Goal: Task Accomplishment & Management: Manage account settings

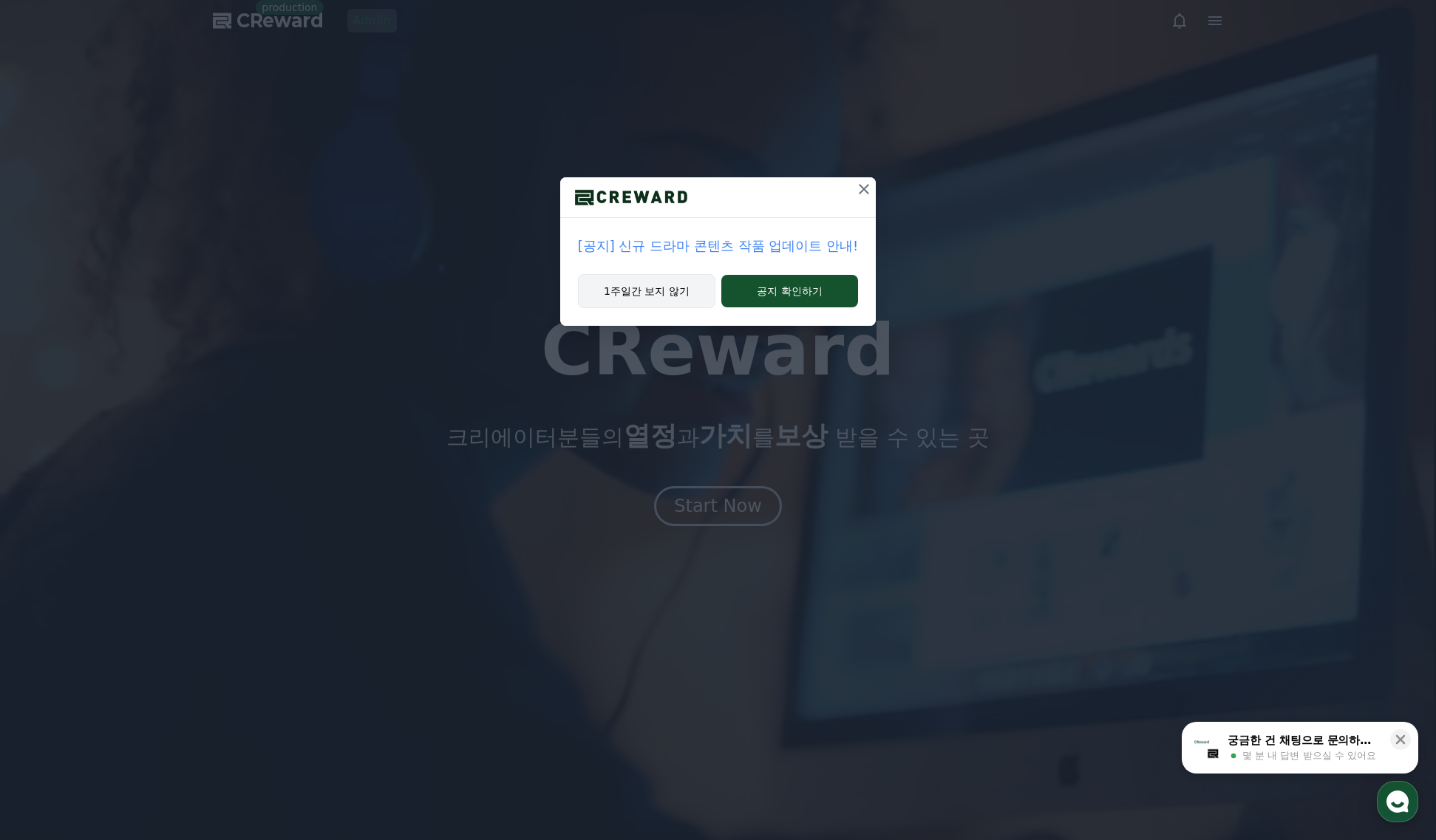
click at [655, 288] on button "1주일간 보지 않기" at bounding box center [647, 291] width 138 height 34
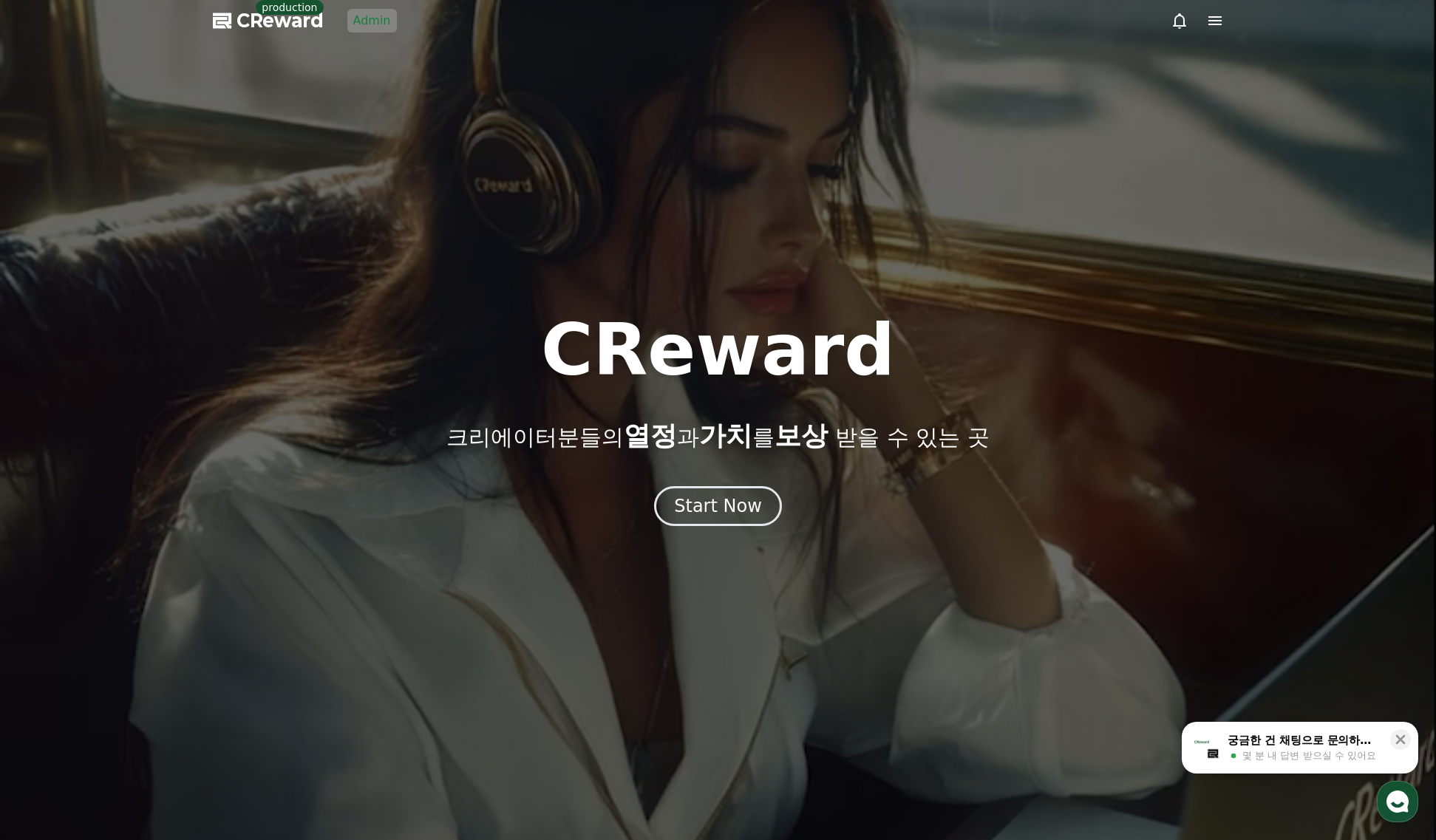
click at [372, 24] on link "Admin" at bounding box center [372, 20] width 49 height 24
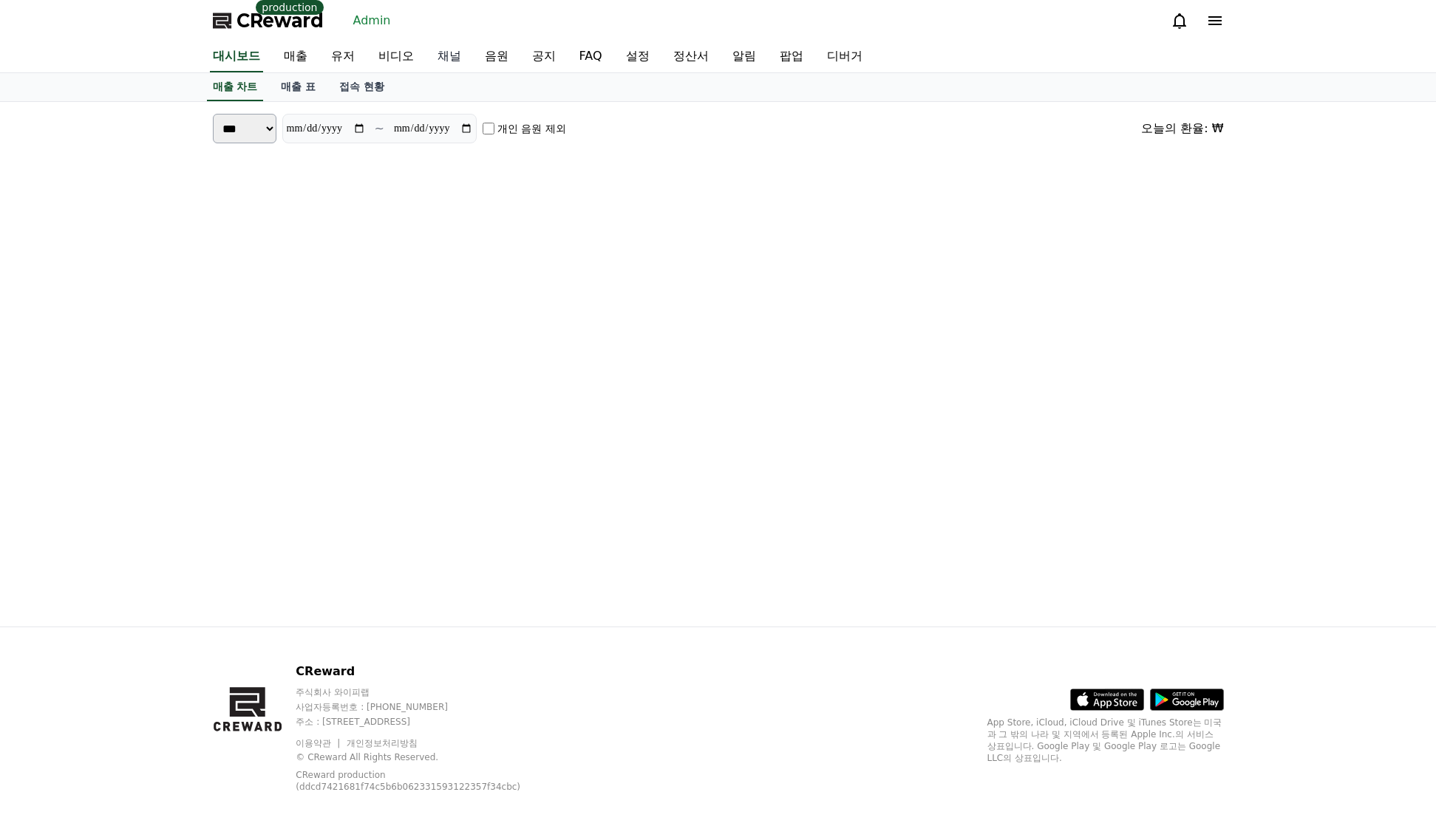
click at [434, 56] on link "채널" at bounding box center [449, 56] width 47 height 31
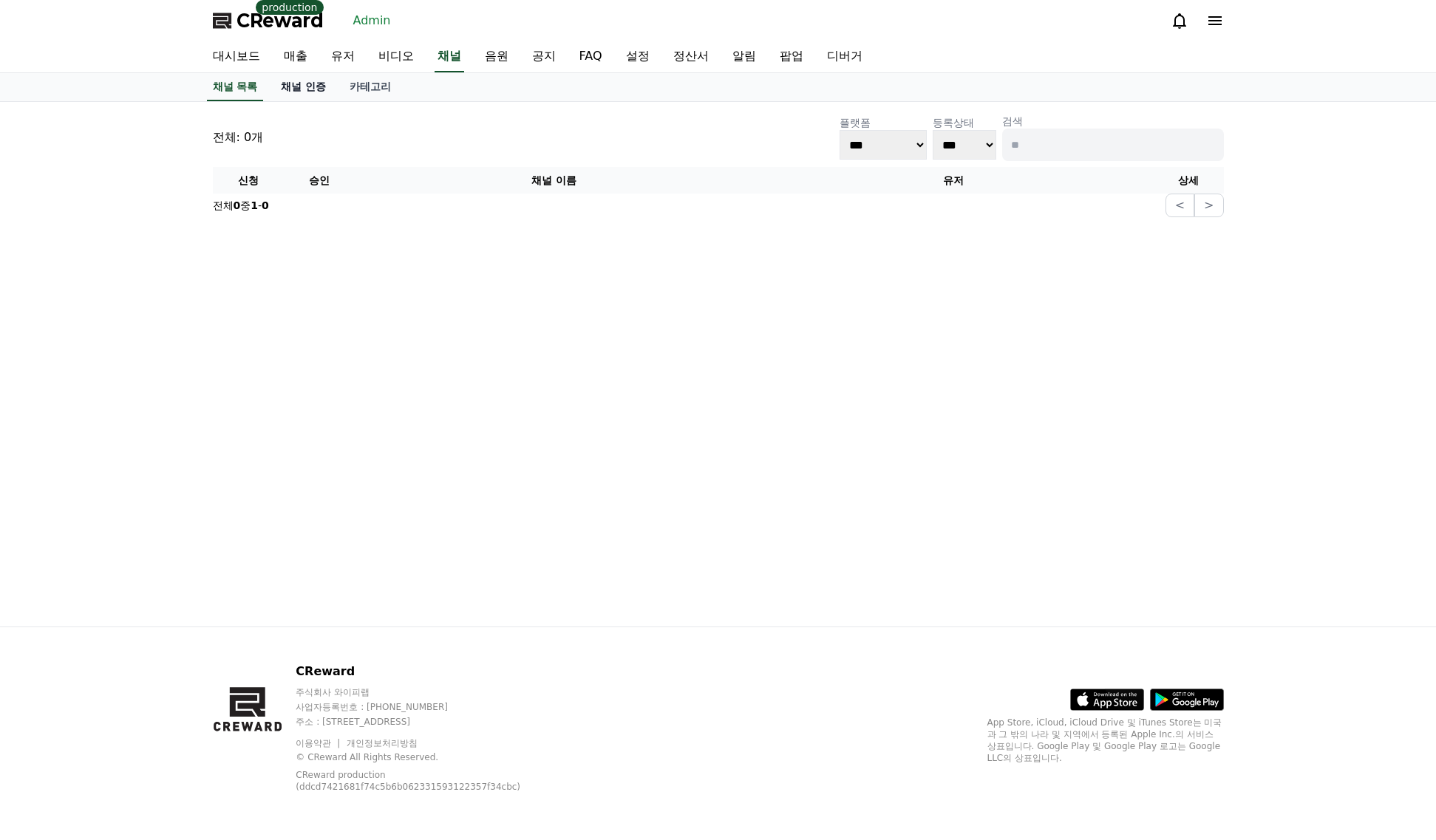
click at [303, 89] on link "채널 인증" at bounding box center [304, 87] width 68 height 28
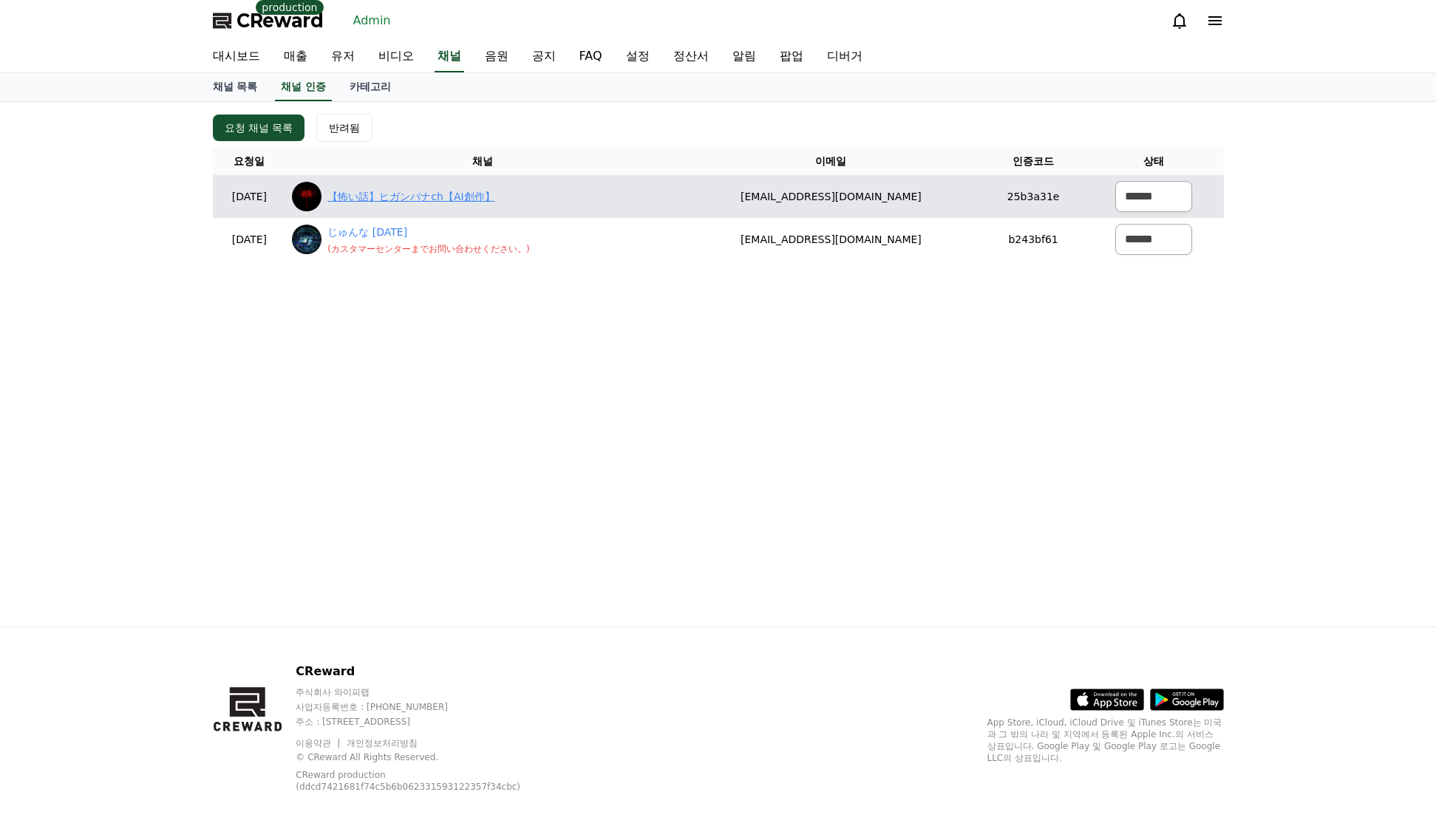
click at [418, 197] on link "【怖い話】ヒガンバナch【AI創作】" at bounding box center [411, 197] width 167 height 16
drag, startPoint x: 939, startPoint y: 199, endPoint x: 710, endPoint y: 185, distance: 229.4
click at [710, 185] on tr "2025-08-25 08-25 【怖い話】ヒガンバナch【AI創作】 ayuyuchan2929@gmail.com 25b3a31e ****** ***…" at bounding box center [718, 196] width 1011 height 43
copy tr "【怖い話】ヒガンバナch【AI創作】 ayuyuchan2929@gmail.com"
drag, startPoint x: 1141, startPoint y: 200, endPoint x: 1140, endPoint y: 211, distance: 11.0
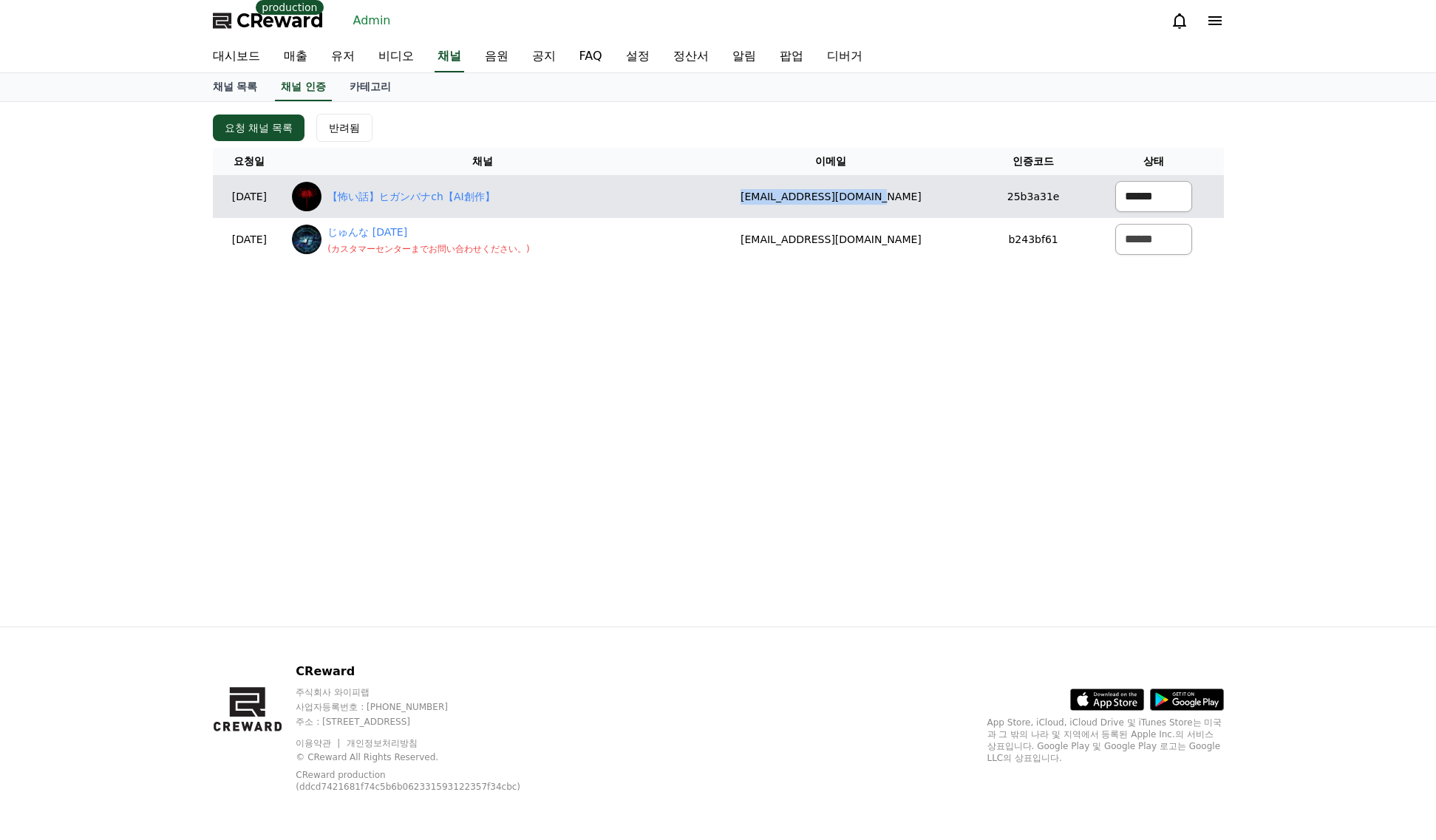
click at [1142, 200] on select "****** *** ***" at bounding box center [1154, 196] width 77 height 31
click at [1115, 181] on select "****** *** ***" at bounding box center [1154, 196] width 77 height 31
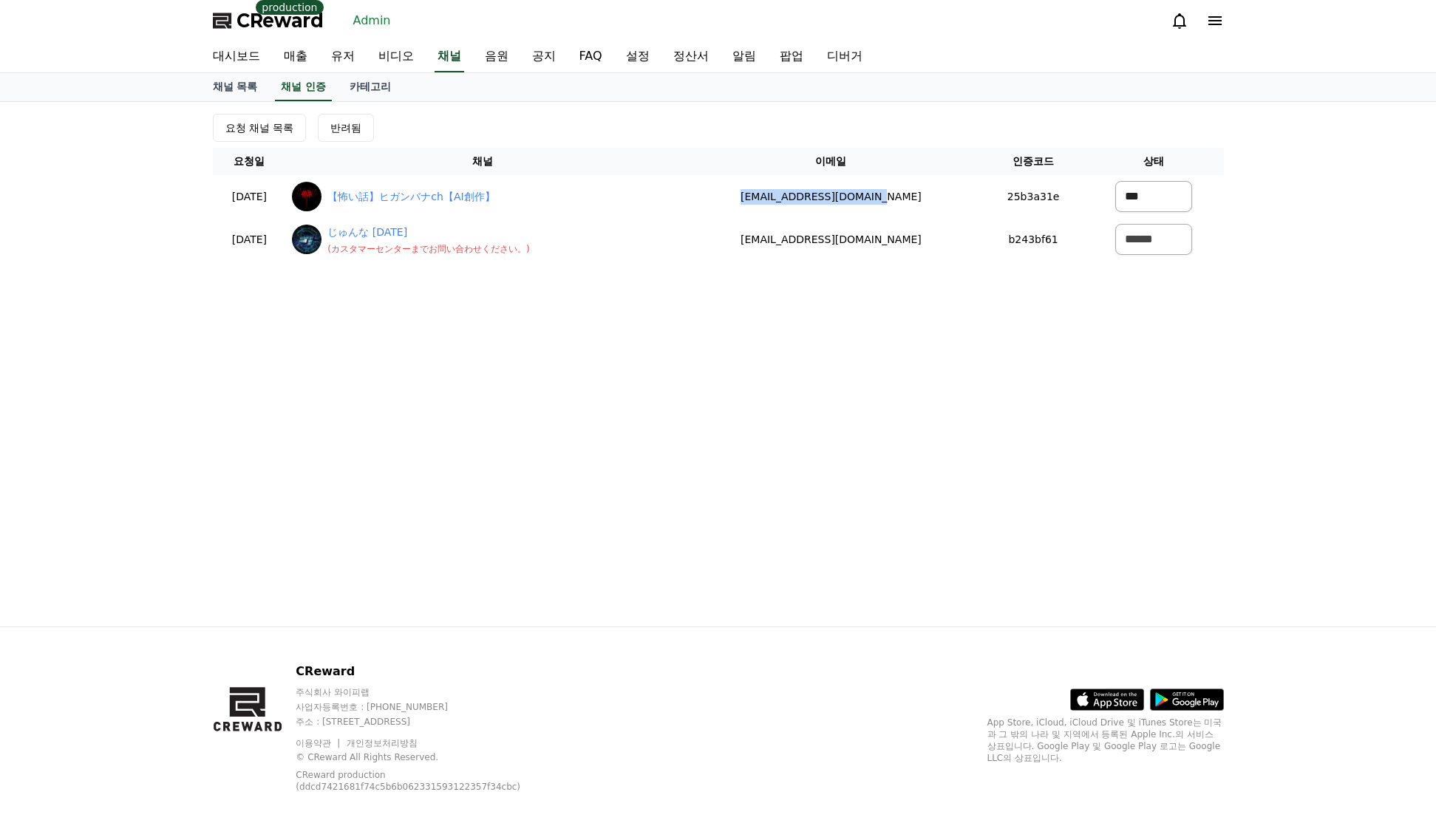
select select "*******"
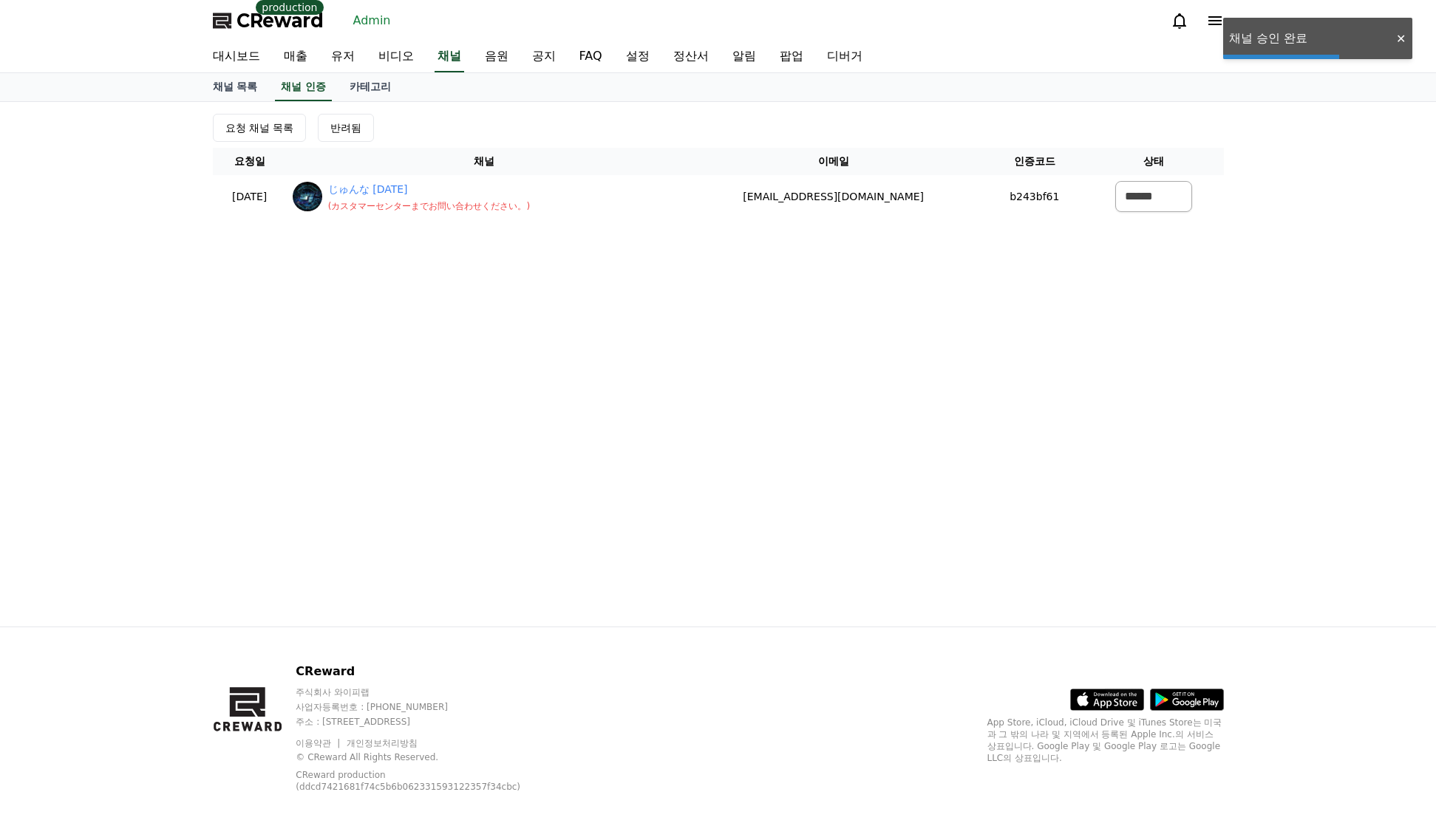
click at [532, 260] on div "요청 채널 목록 반려됨 요청일 채널 이메일 인증코드 상태 2025-08-24 08-24 じゅんな Jun7 ( カスタマーセンターまでお問い合わせく…" at bounding box center [718, 364] width 1035 height 524
click at [350, 54] on link "유저" at bounding box center [343, 56] width 47 height 31
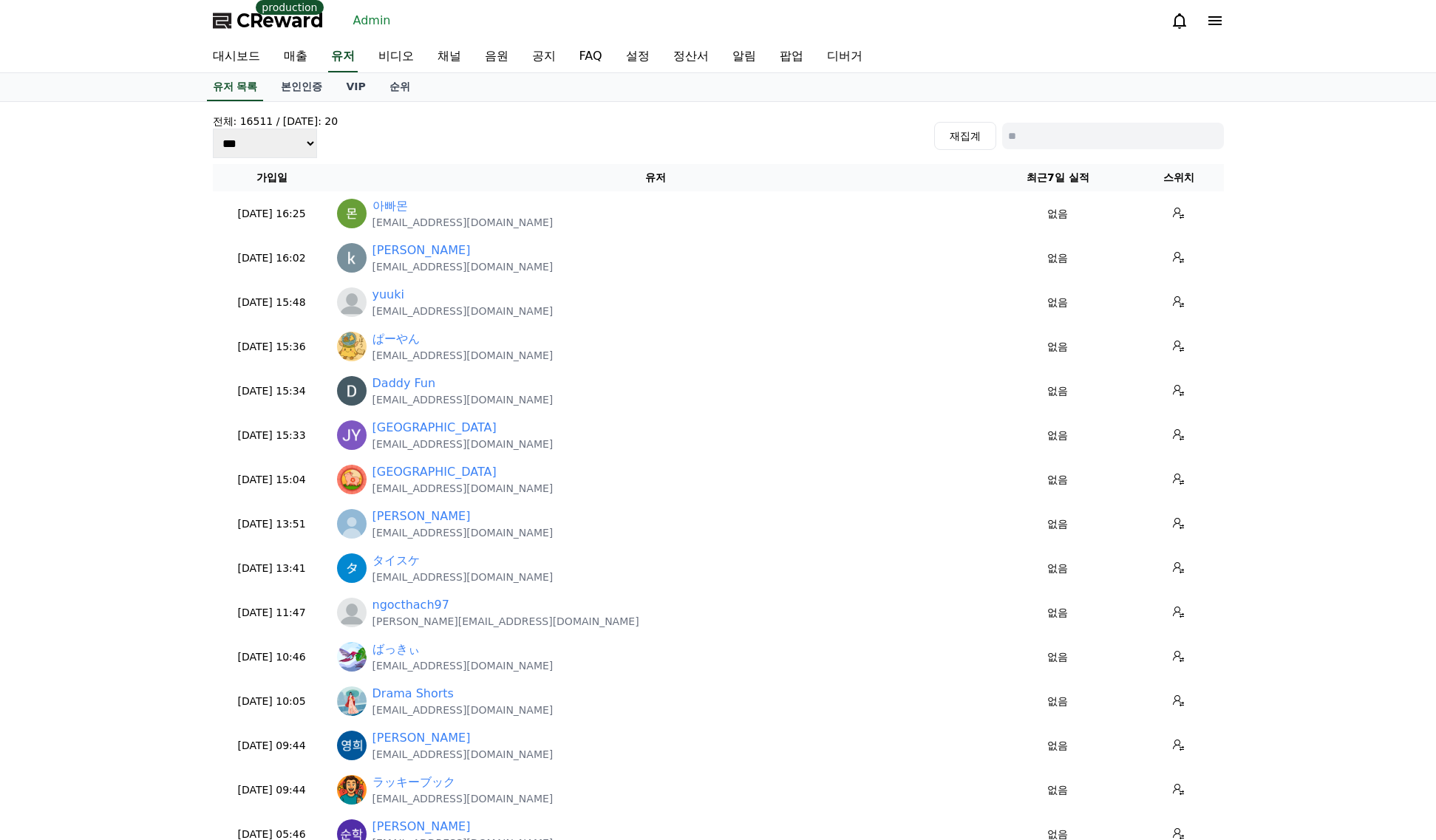
click at [1121, 131] on input at bounding box center [1112, 136] width 222 height 26
paste input "**********"
type input "**********"
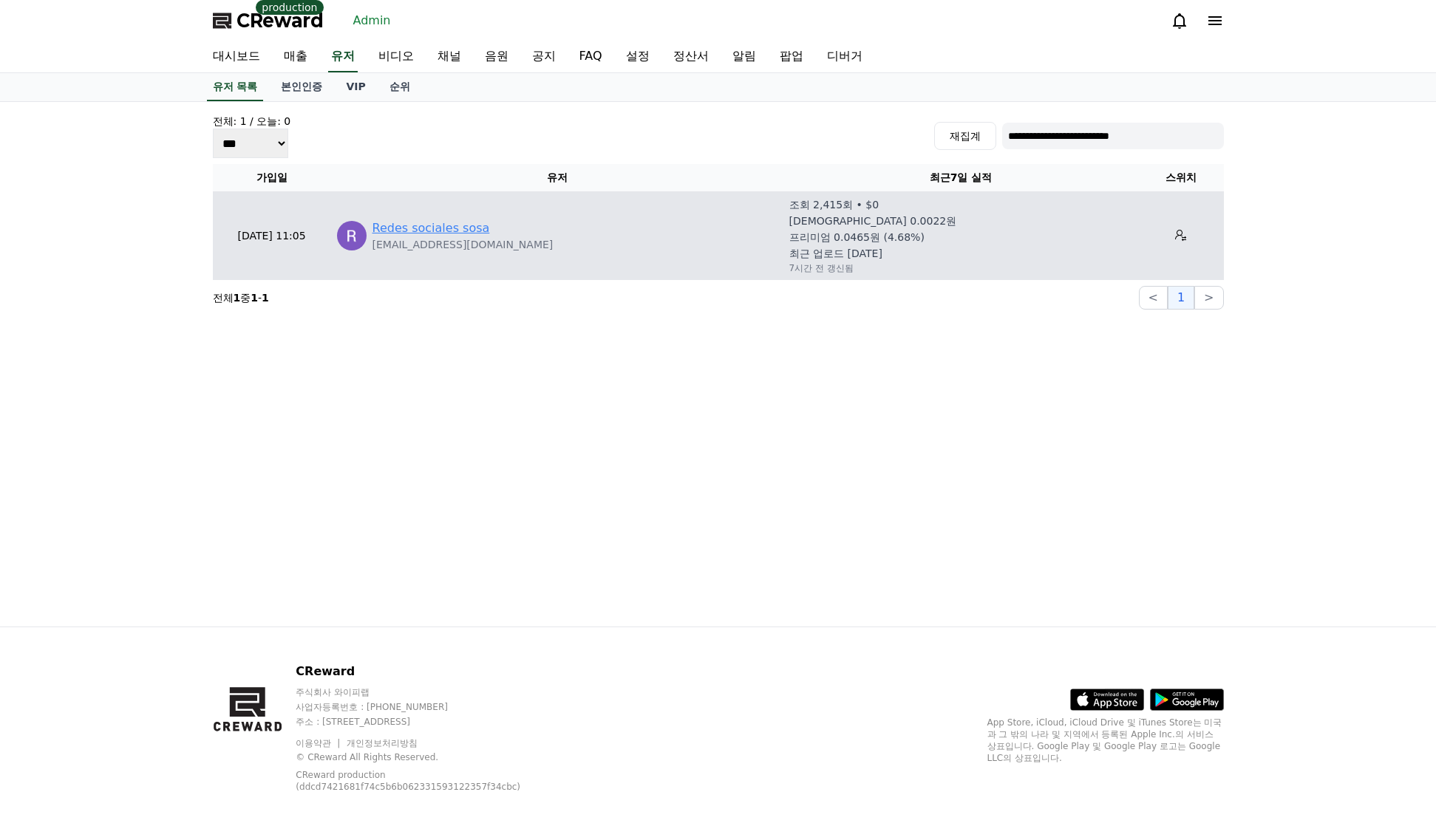
click at [458, 234] on link "Redes sociales sosa" at bounding box center [432, 228] width 118 height 18
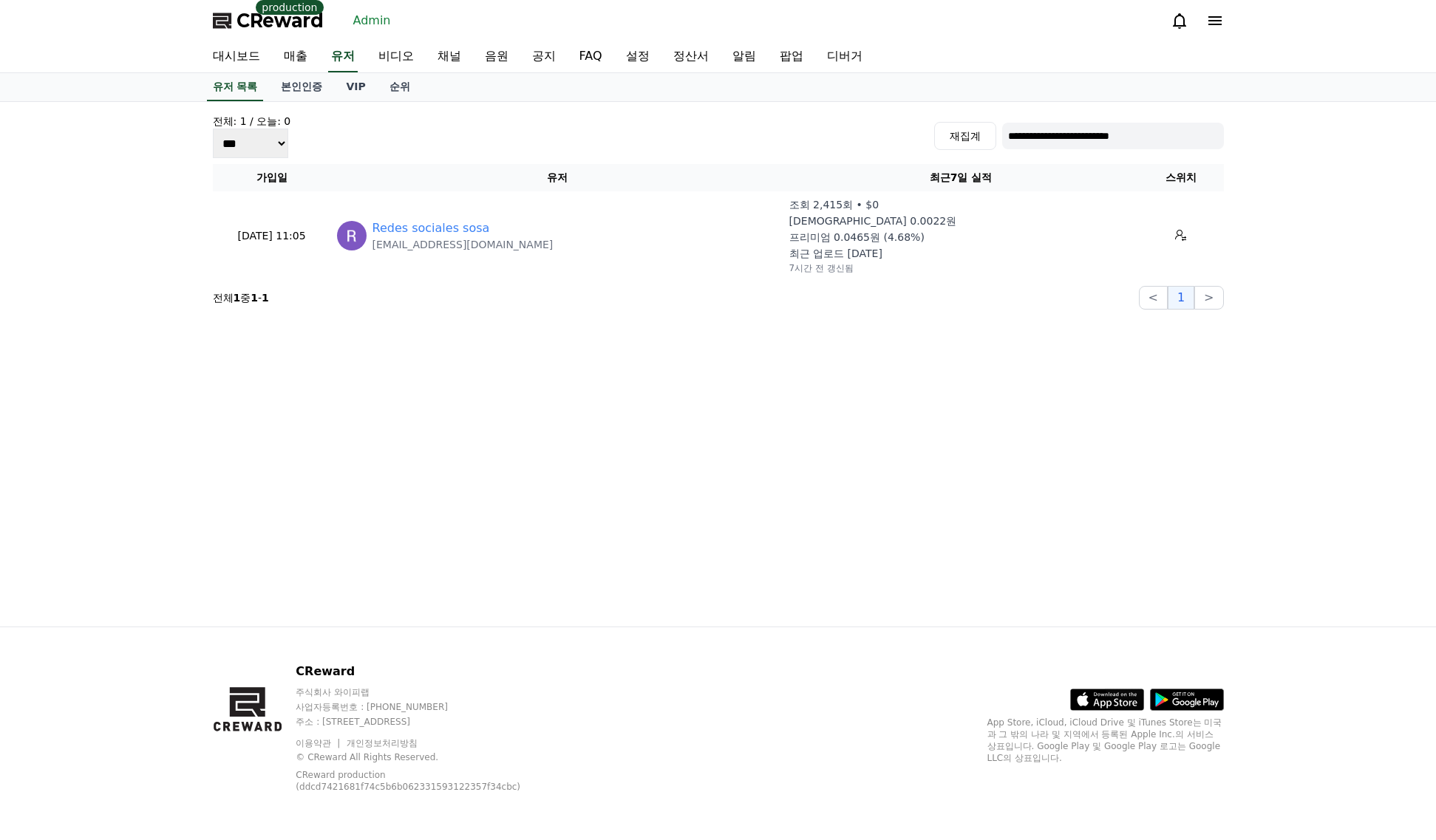
click at [272, 25] on span "CReward" at bounding box center [280, 20] width 87 height 24
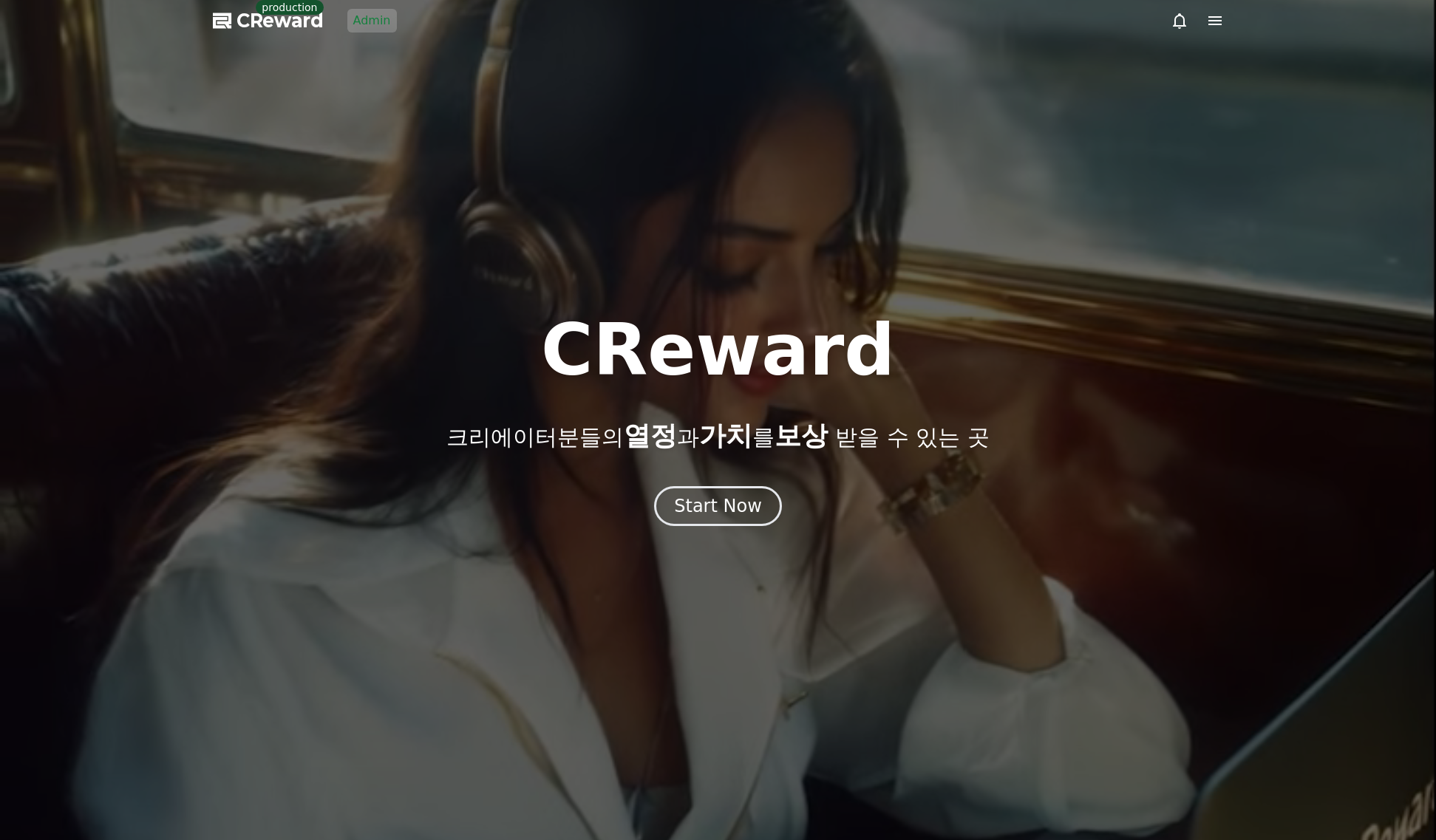
click at [735, 531] on div at bounding box center [718, 420] width 1436 height 840
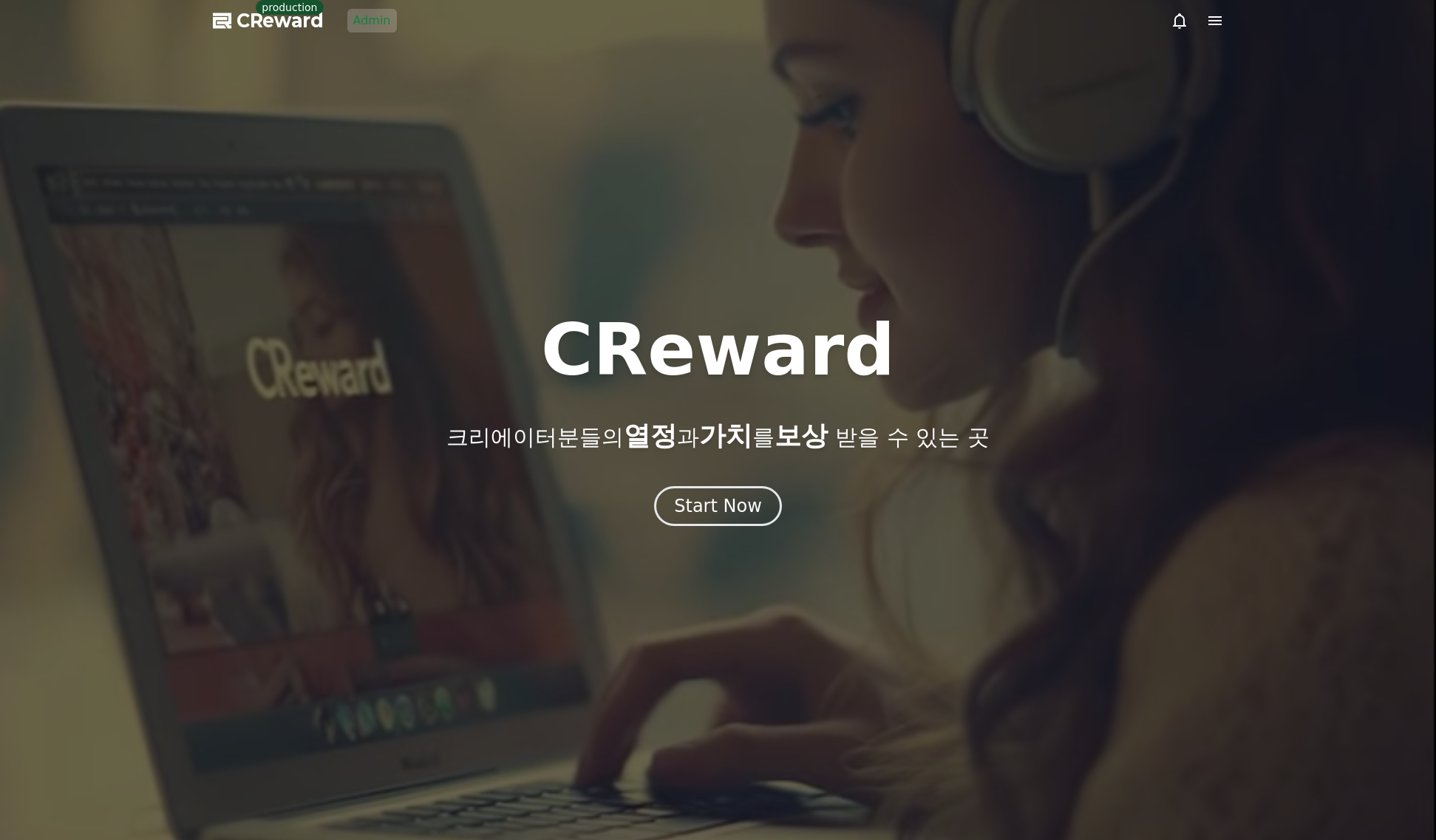
click at [734, 528] on div at bounding box center [718, 420] width 1436 height 840
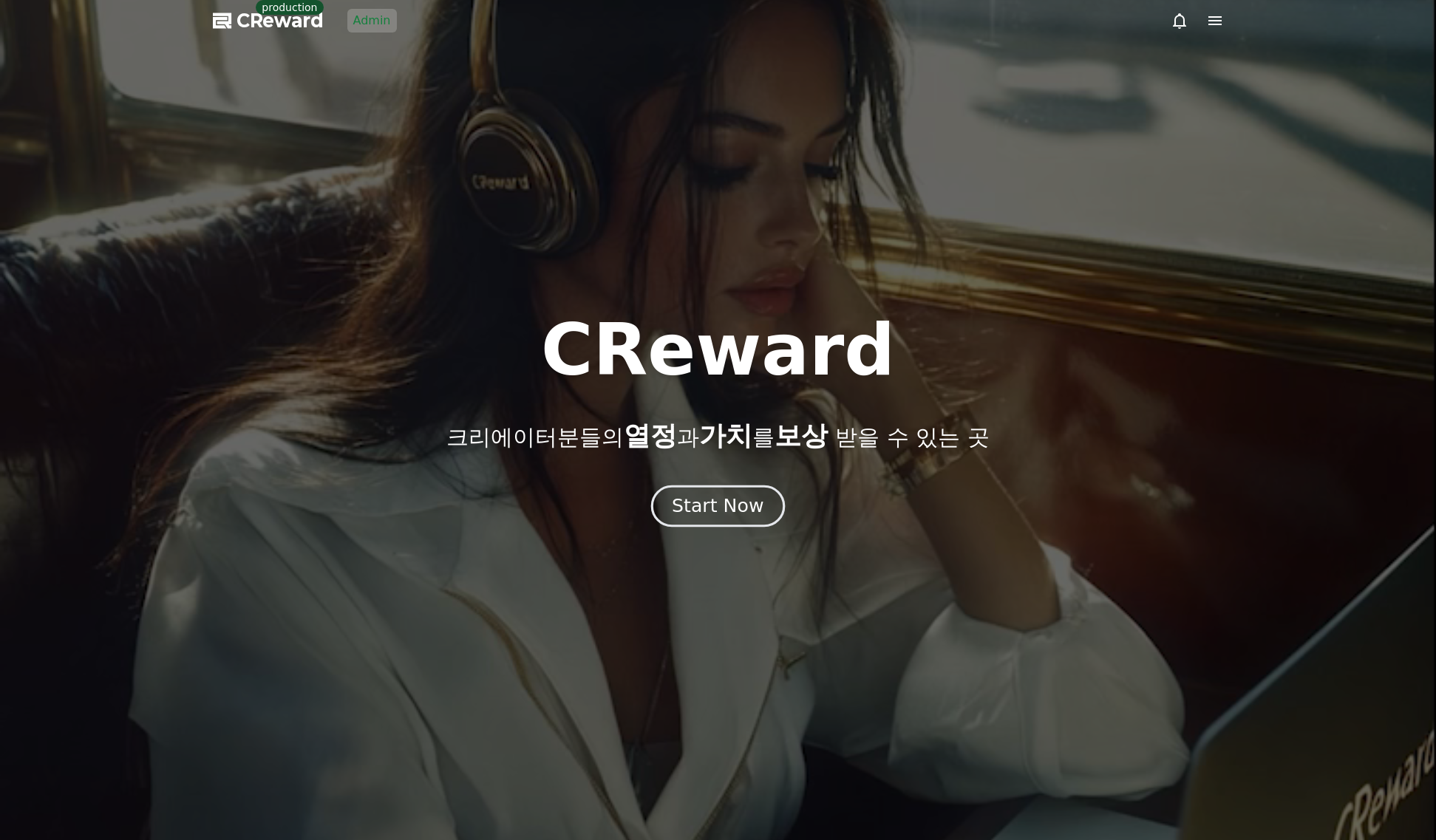
click at [732, 516] on div "Start Now" at bounding box center [718, 506] width 91 height 25
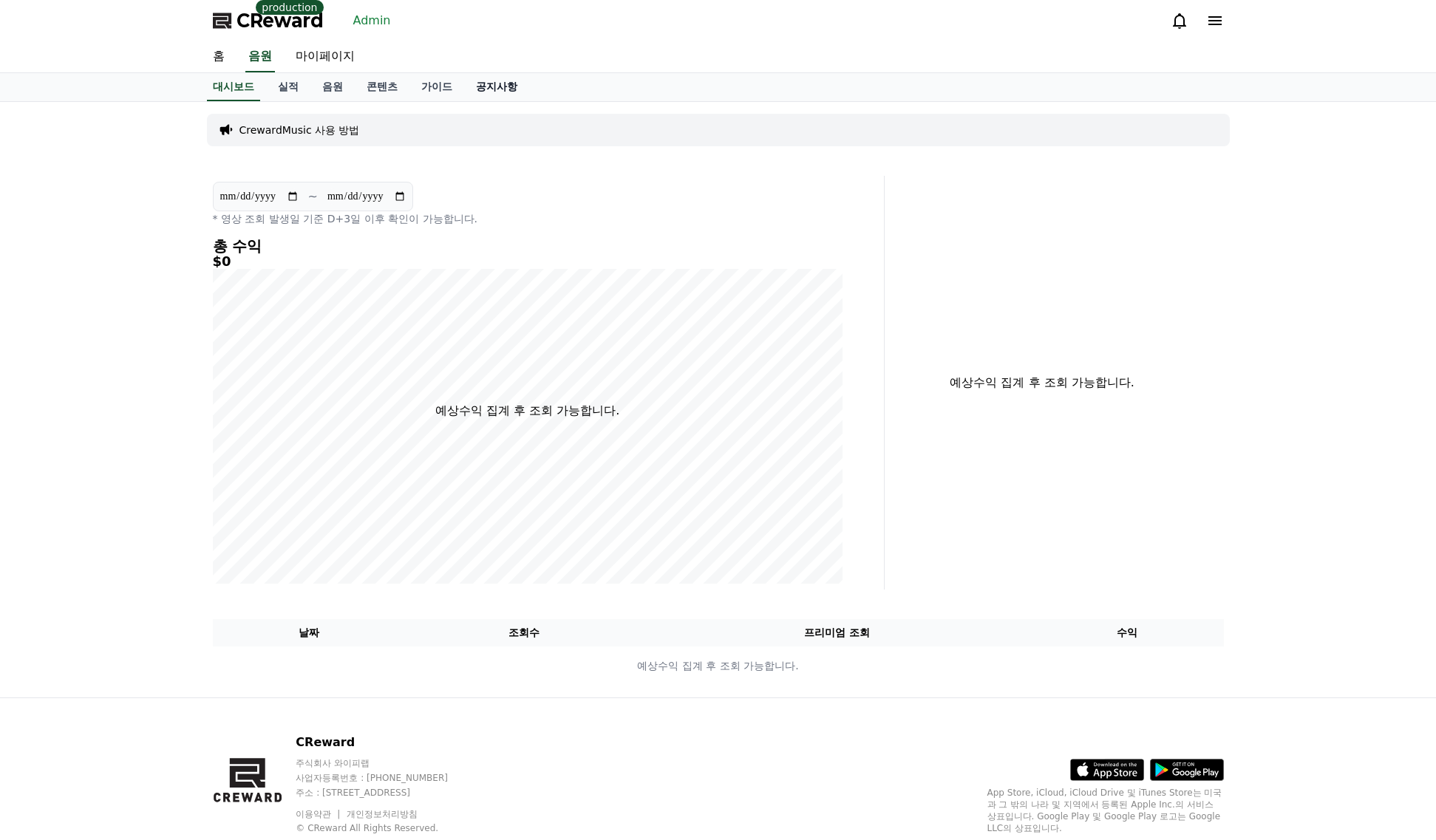
click at [490, 86] on link "공지사항" at bounding box center [497, 87] width 65 height 28
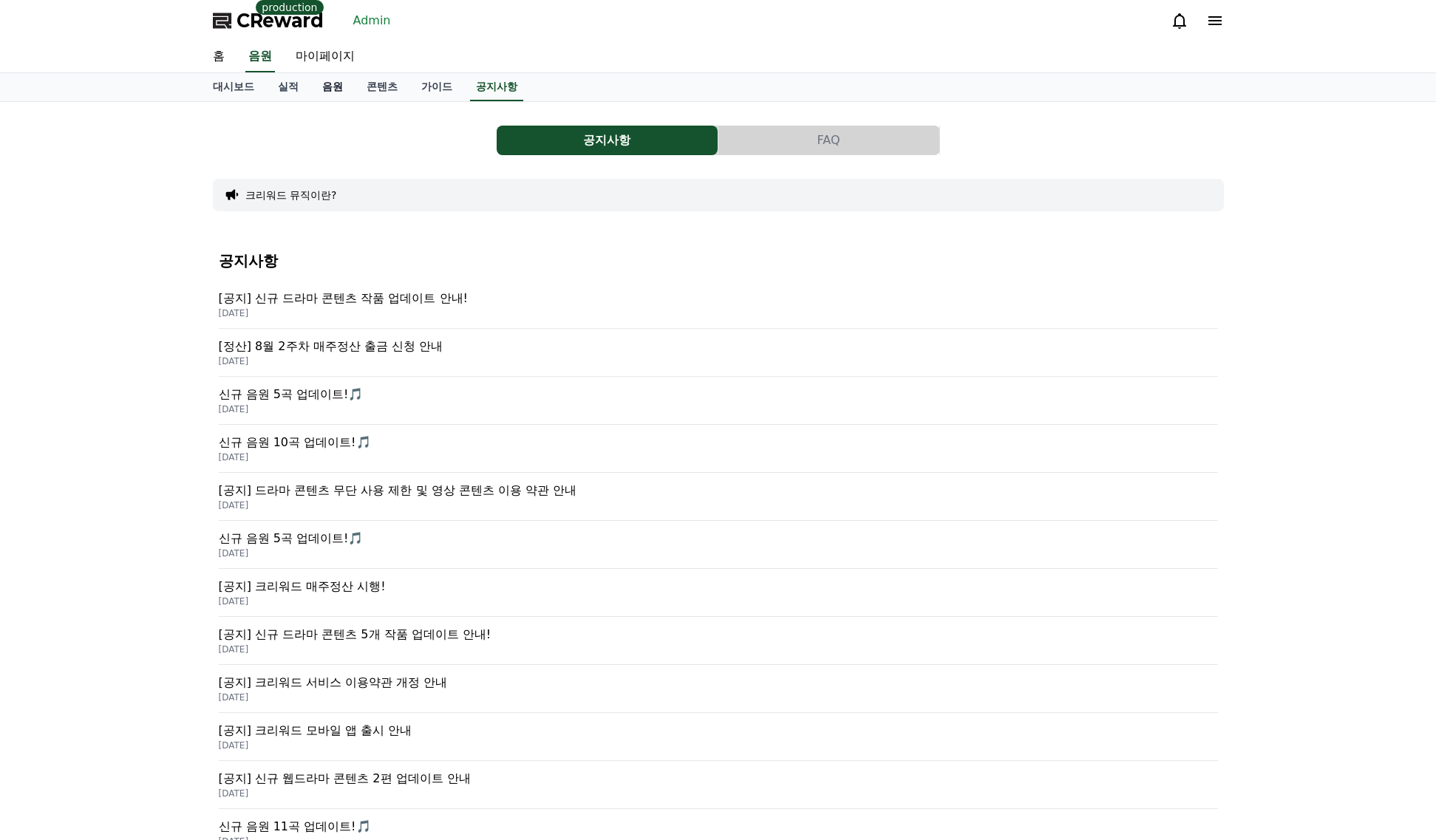
click at [320, 75] on link "음원" at bounding box center [332, 87] width 45 height 28
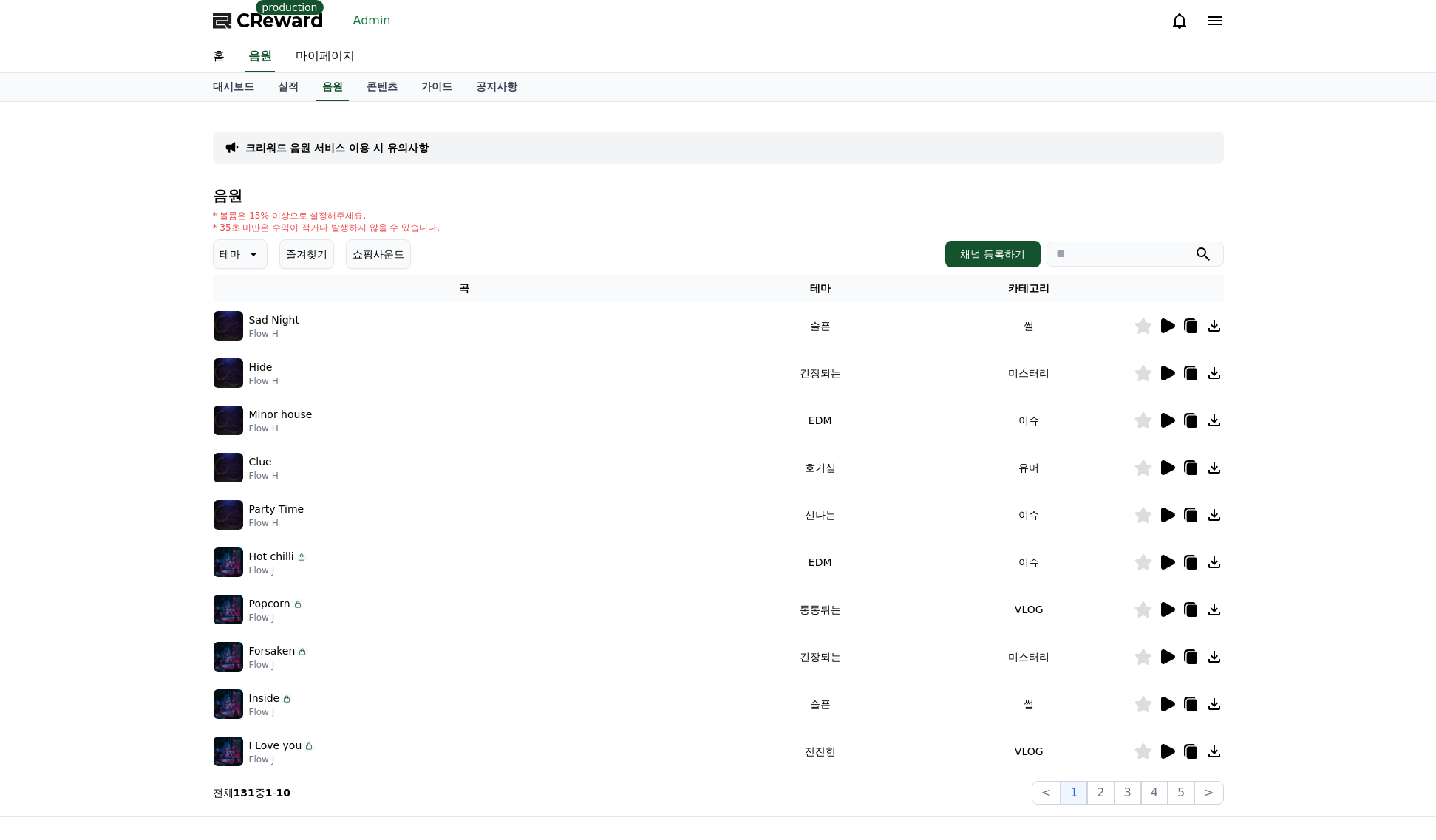
click at [387, 144] on p "크리워드 음원 서비스 이용 시 유의사항" at bounding box center [337, 147] width 183 height 15
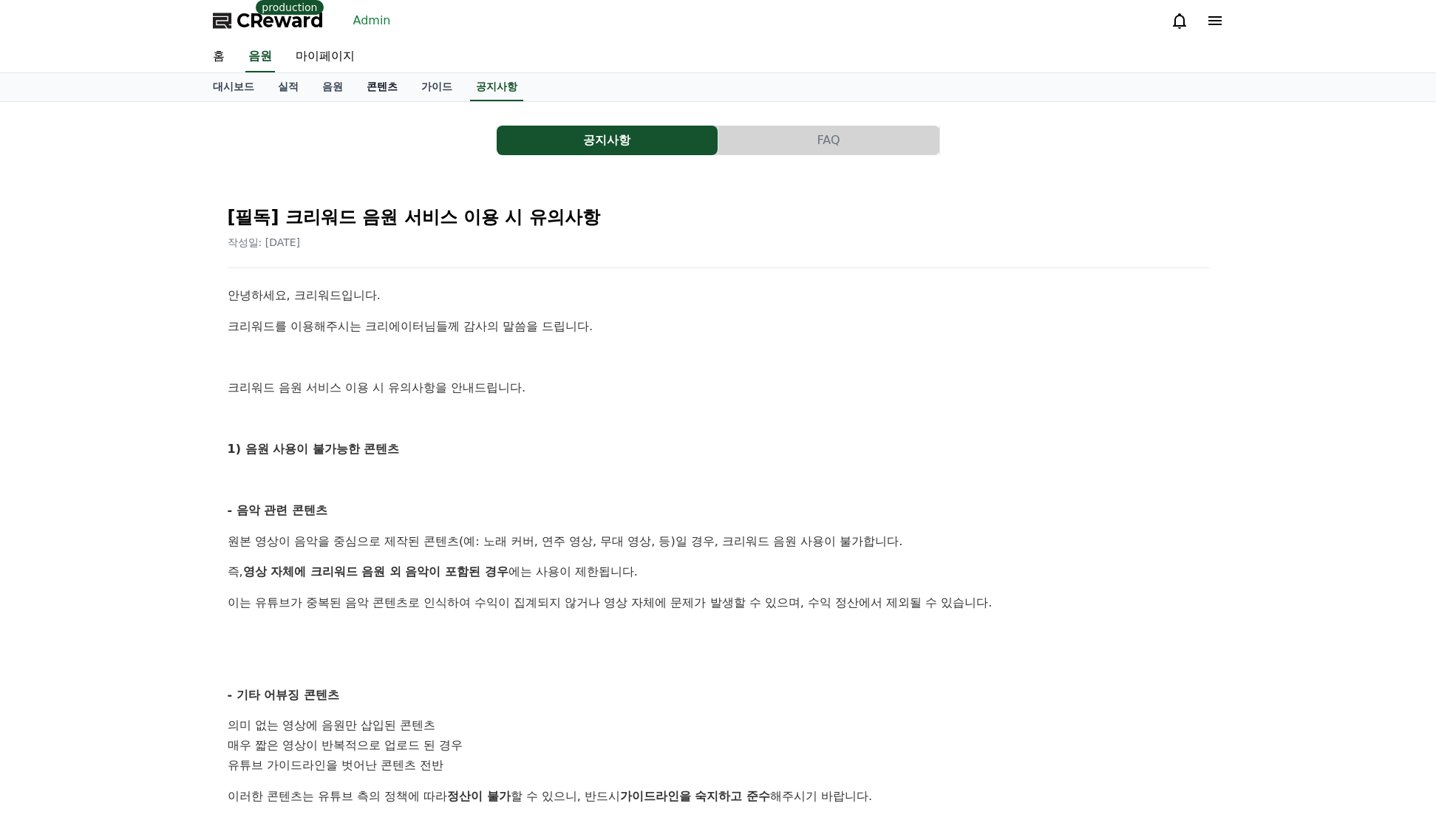
click at [386, 91] on link "콘텐츠" at bounding box center [382, 87] width 54 height 28
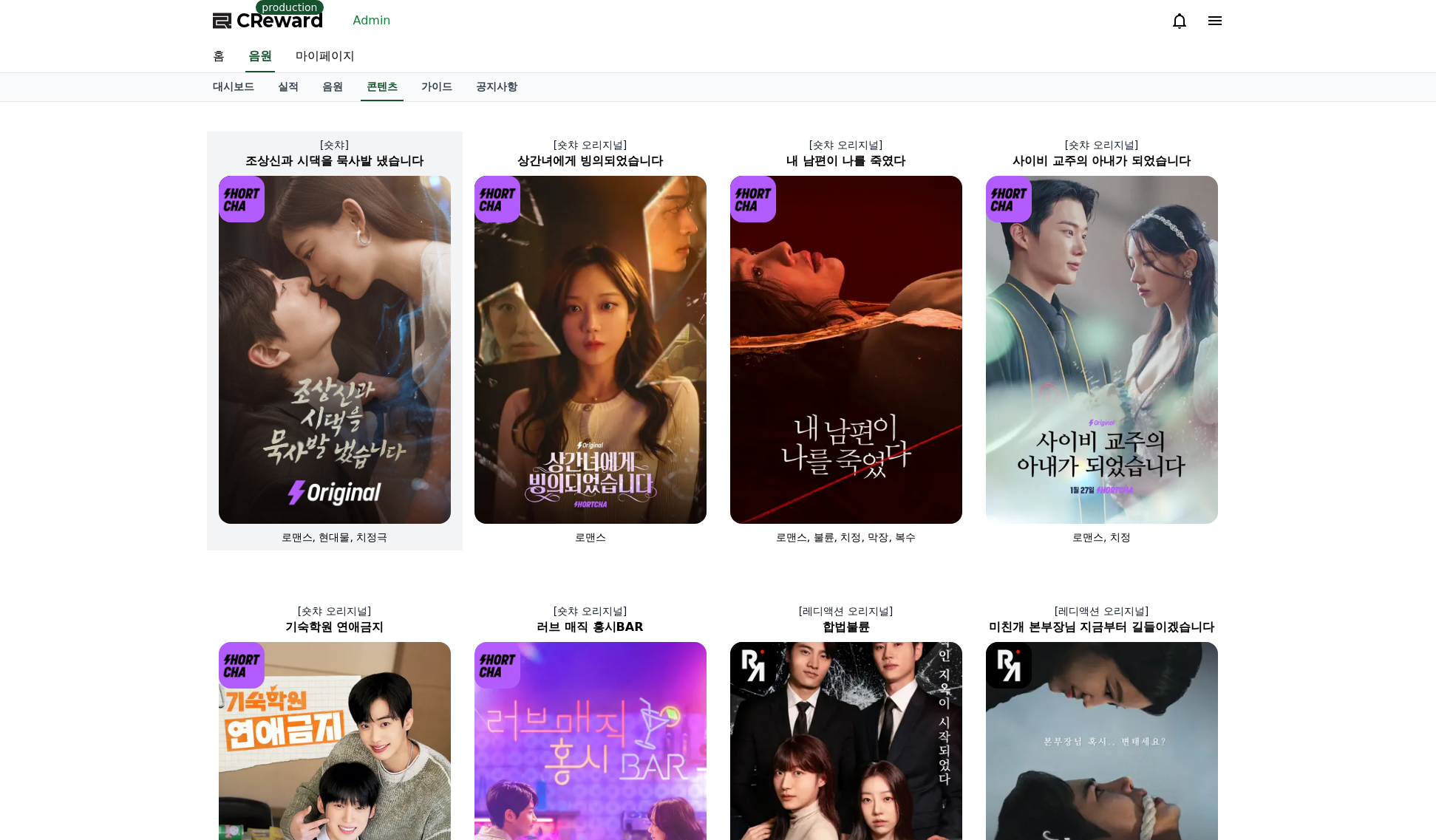
click at [407, 352] on img at bounding box center [334, 350] width 232 height 348
click at [384, 350] on img at bounding box center [334, 350] width 232 height 348
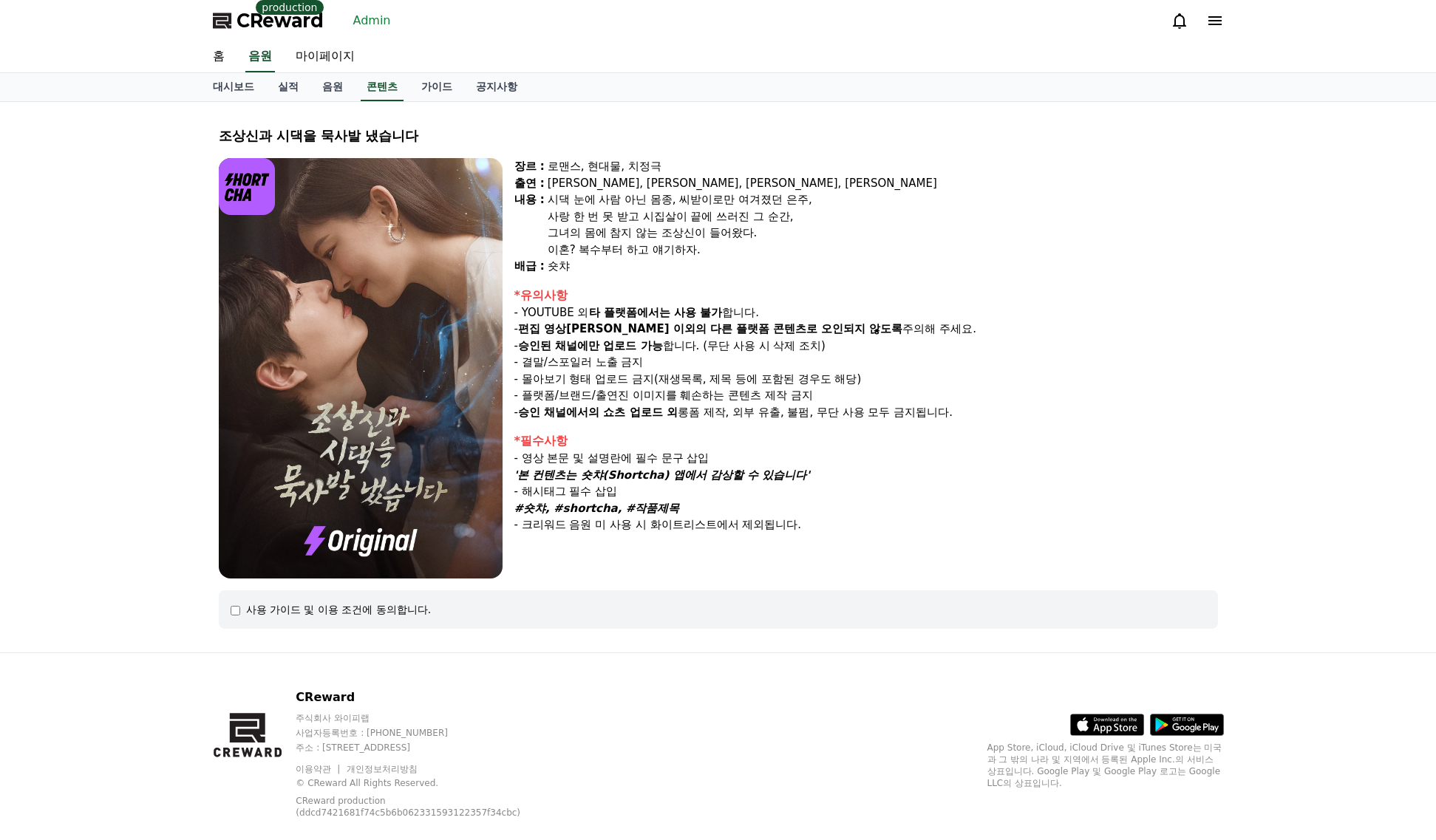
click at [287, 232] on img at bounding box center [361, 367] width 284 height 420
click at [342, 328] on img at bounding box center [361, 367] width 284 height 420
drag, startPoint x: 301, startPoint y: 25, endPoint x: 458, endPoint y: 21, distance: 157.1
click at [299, 25] on span "CReward" at bounding box center [280, 20] width 87 height 24
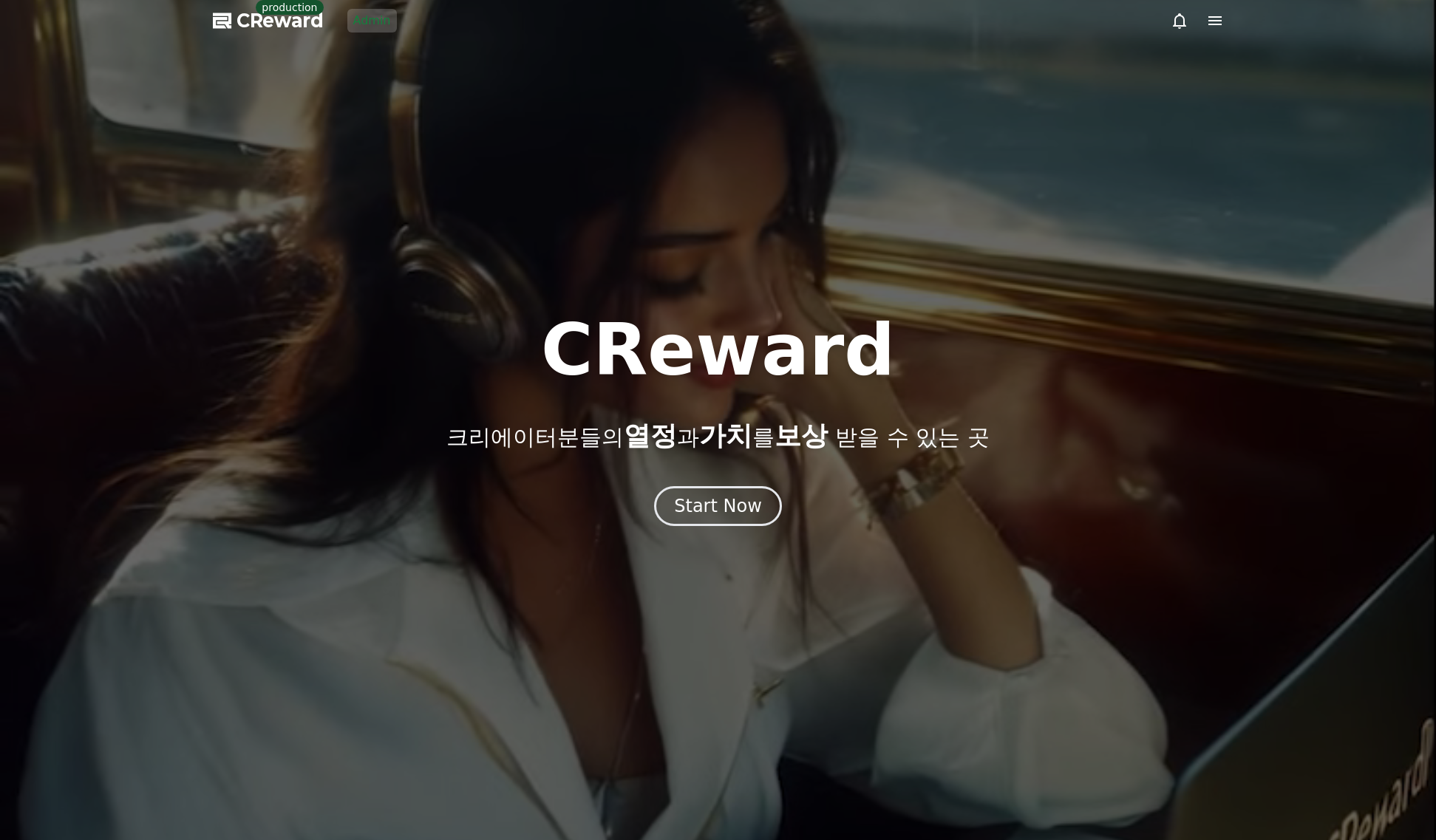
click at [1190, 28] on div at bounding box center [1197, 20] width 54 height 18
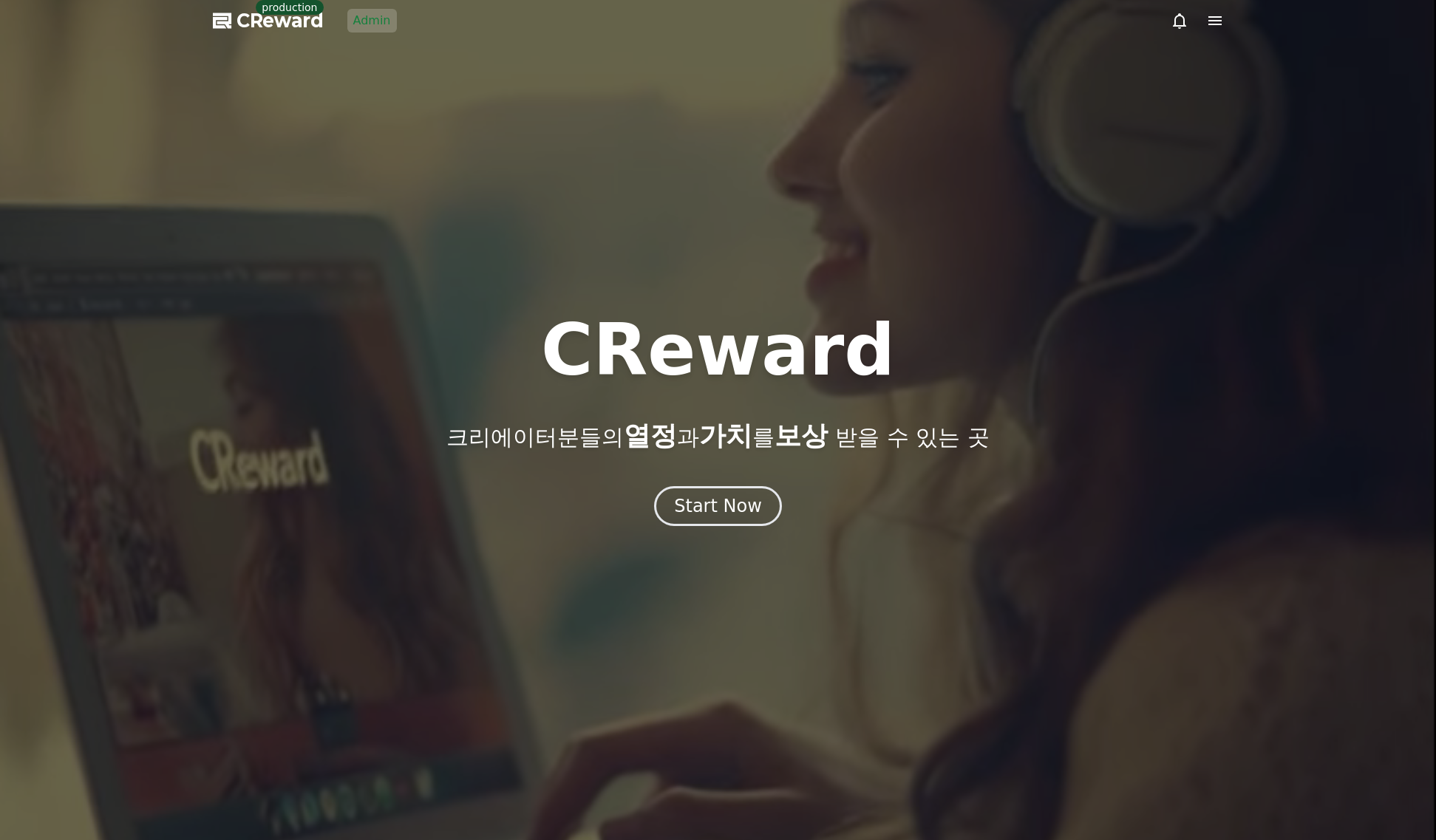
click at [1175, 22] on icon at bounding box center [1179, 21] width 13 height 16
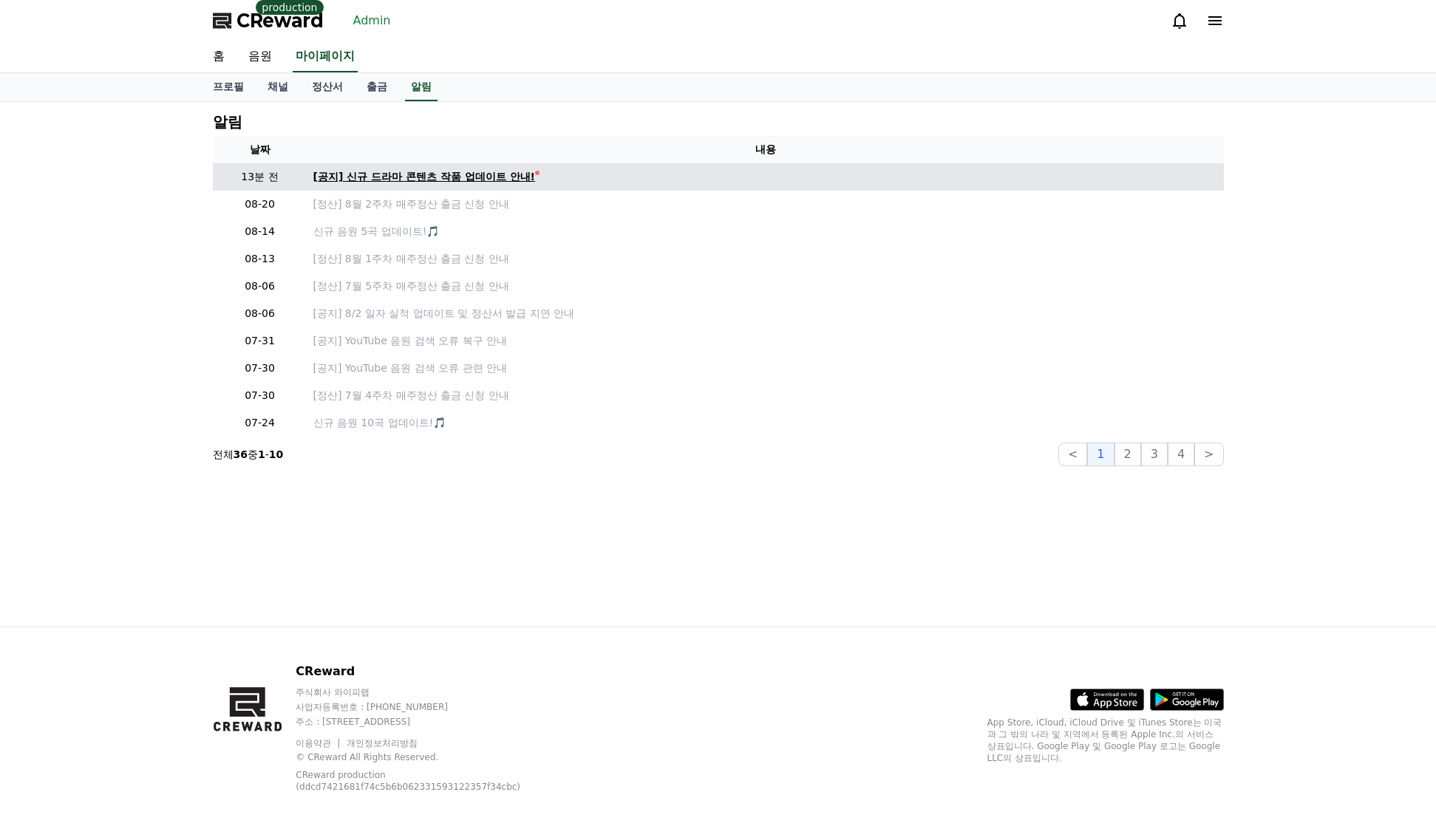
click at [462, 177] on div "[공지] 신규 드라마 콘텐츠 작품 업데이트 안내!" at bounding box center [424, 177] width 222 height 16
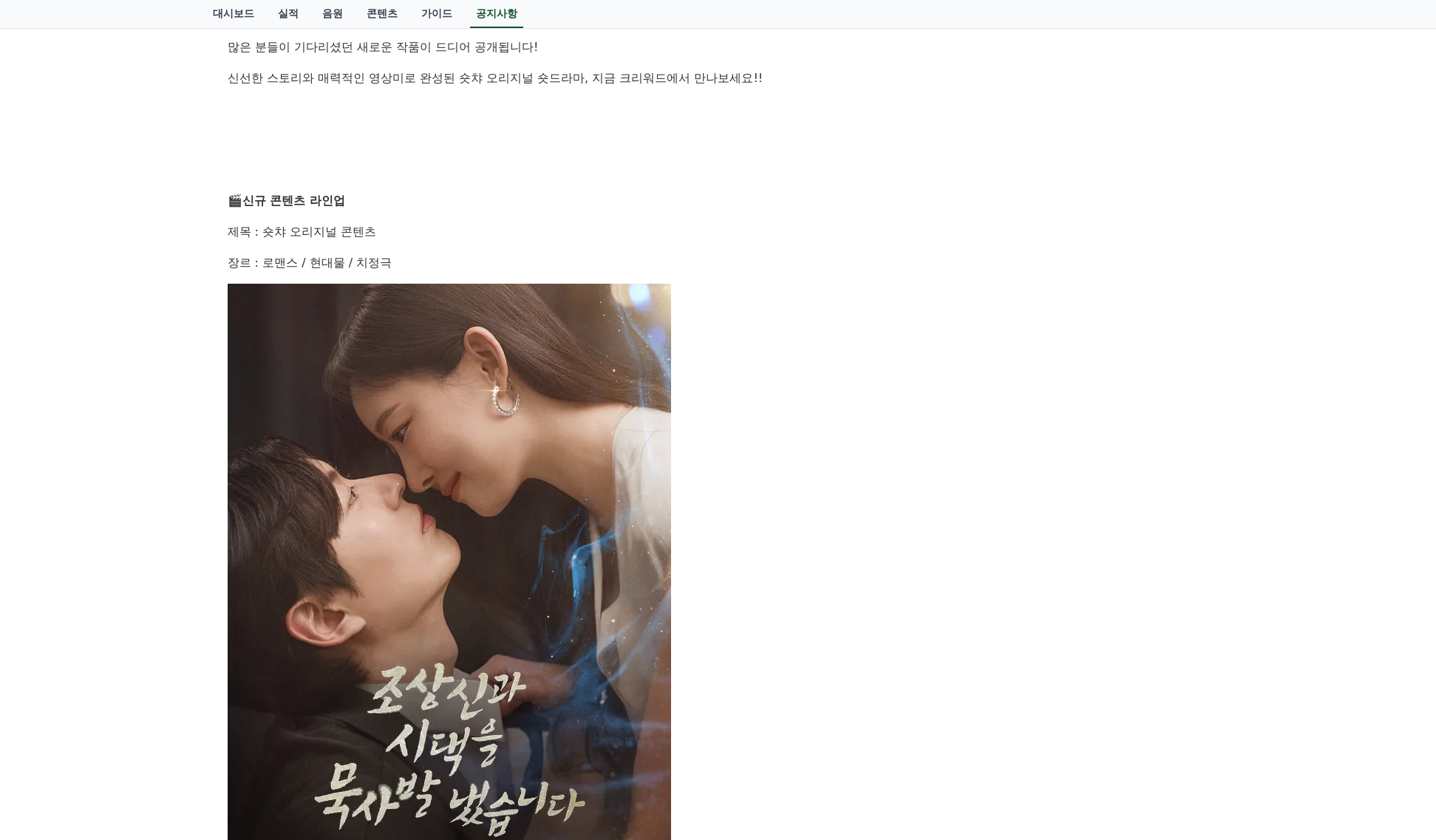
scroll to position [369, 0]
drag, startPoint x: 218, startPoint y: 279, endPoint x: 728, endPoint y: 430, distance: 531.9
click at [728, 431] on div "[공지] 신규 드라마 콘텐츠 작품 업데이트 안내! 작성일: 2025-08-25 안녕하세요, 크리워드입니다. 창작의 열정으로 매 순간 함께해주시…" at bounding box center [718, 697] width 1011 height 1776
click at [756, 425] on p at bounding box center [718, 613] width 982 height 657
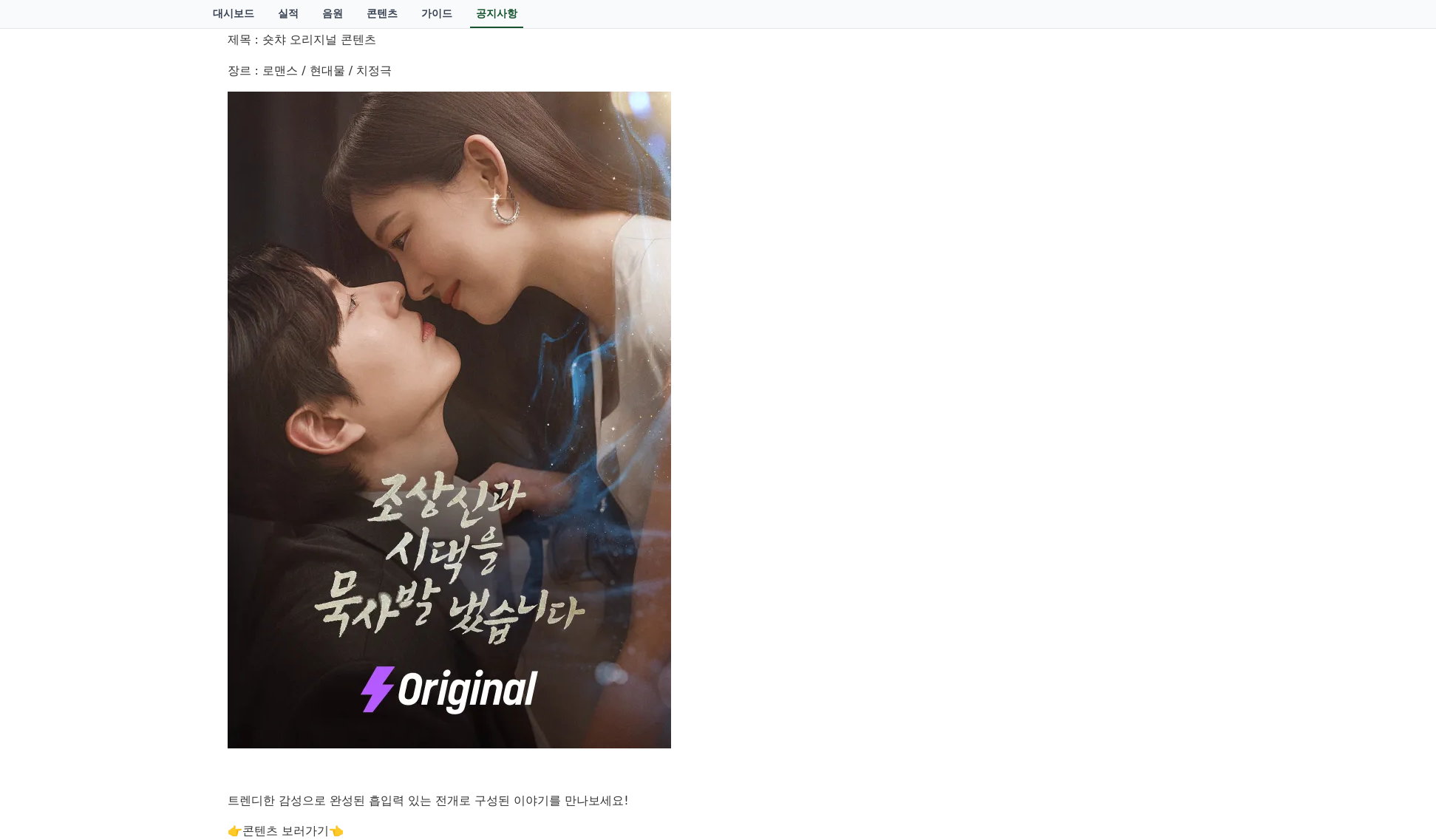
scroll to position [444, 0]
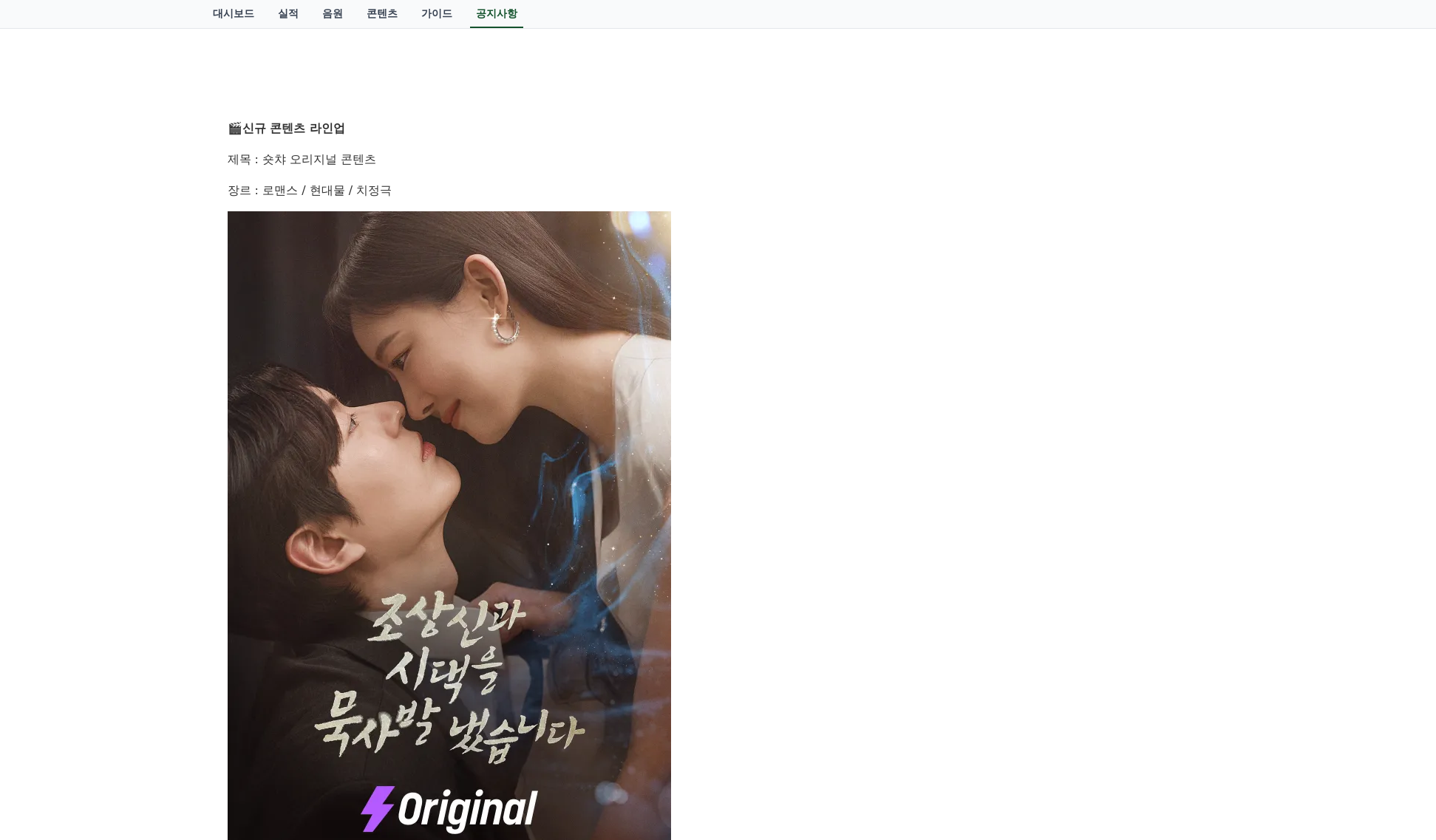
drag, startPoint x: 211, startPoint y: 217, endPoint x: 764, endPoint y: 437, distance: 595.2
click at [764, 437] on div "공지사항 FAQ [공지] 신규 드라마 콘텐츠 작품 업데이트 안내! 작성일: 2025-08-25 안녕하세요, 크리워드입니다. 창작의 열정으로 매…" at bounding box center [718, 590] width 1023 height 1852
click at [889, 307] on p at bounding box center [718, 539] width 982 height 657
click at [842, 367] on p at bounding box center [718, 539] width 982 height 657
drag, startPoint x: 853, startPoint y: 396, endPoint x: 859, endPoint y: 388, distance: 10.0
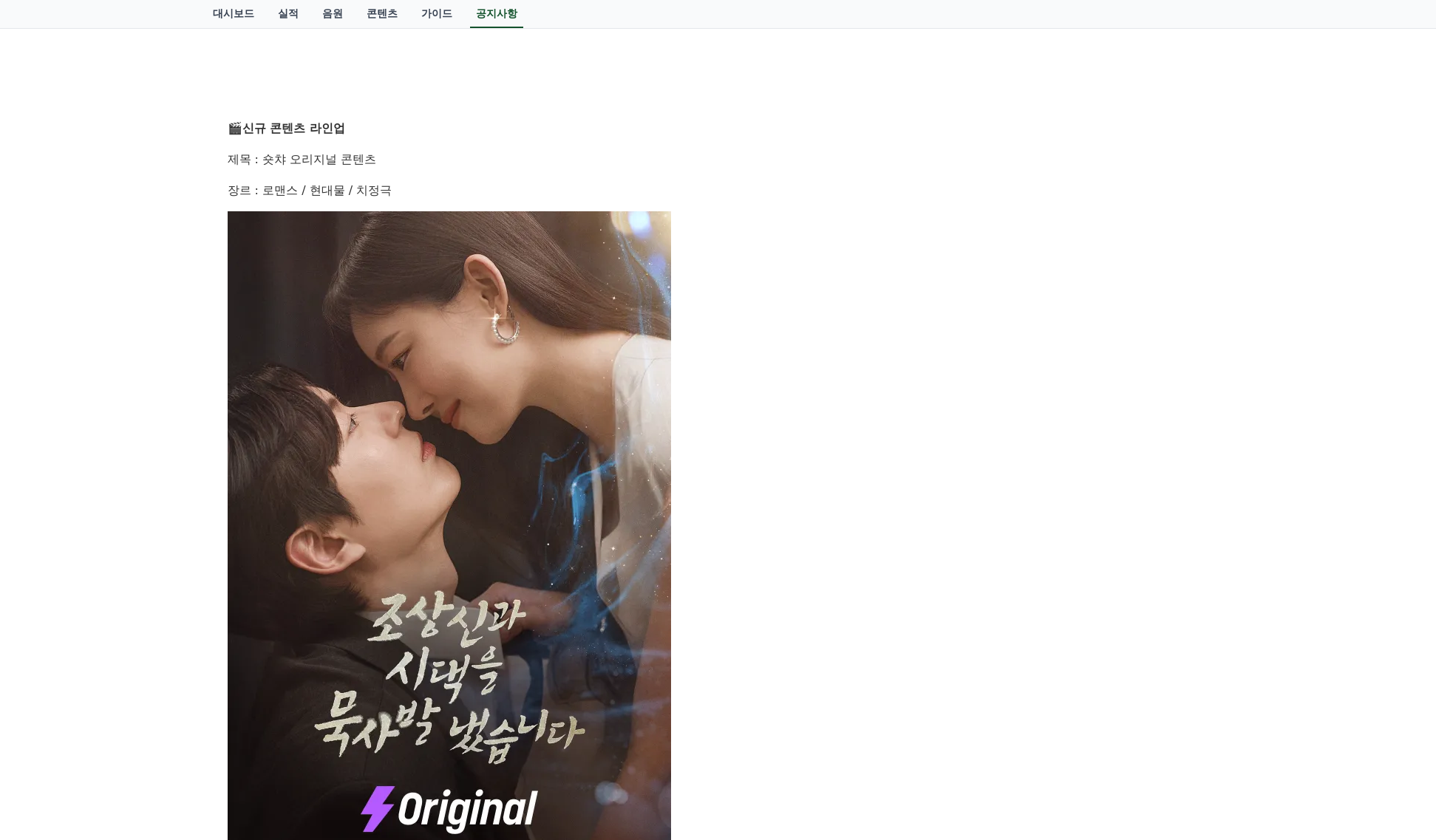
click at [852, 396] on p at bounding box center [718, 539] width 982 height 657
click at [1105, 144] on div "안녕하세요, 크리워드입니다. 창작의 열정으로 매 순간 함께해주시는 크리에이터 여러분께 감사 인사드립니다. 많은 분들이 기다리셨던 새로운 작품이…" at bounding box center [718, 647] width 982 height 1609
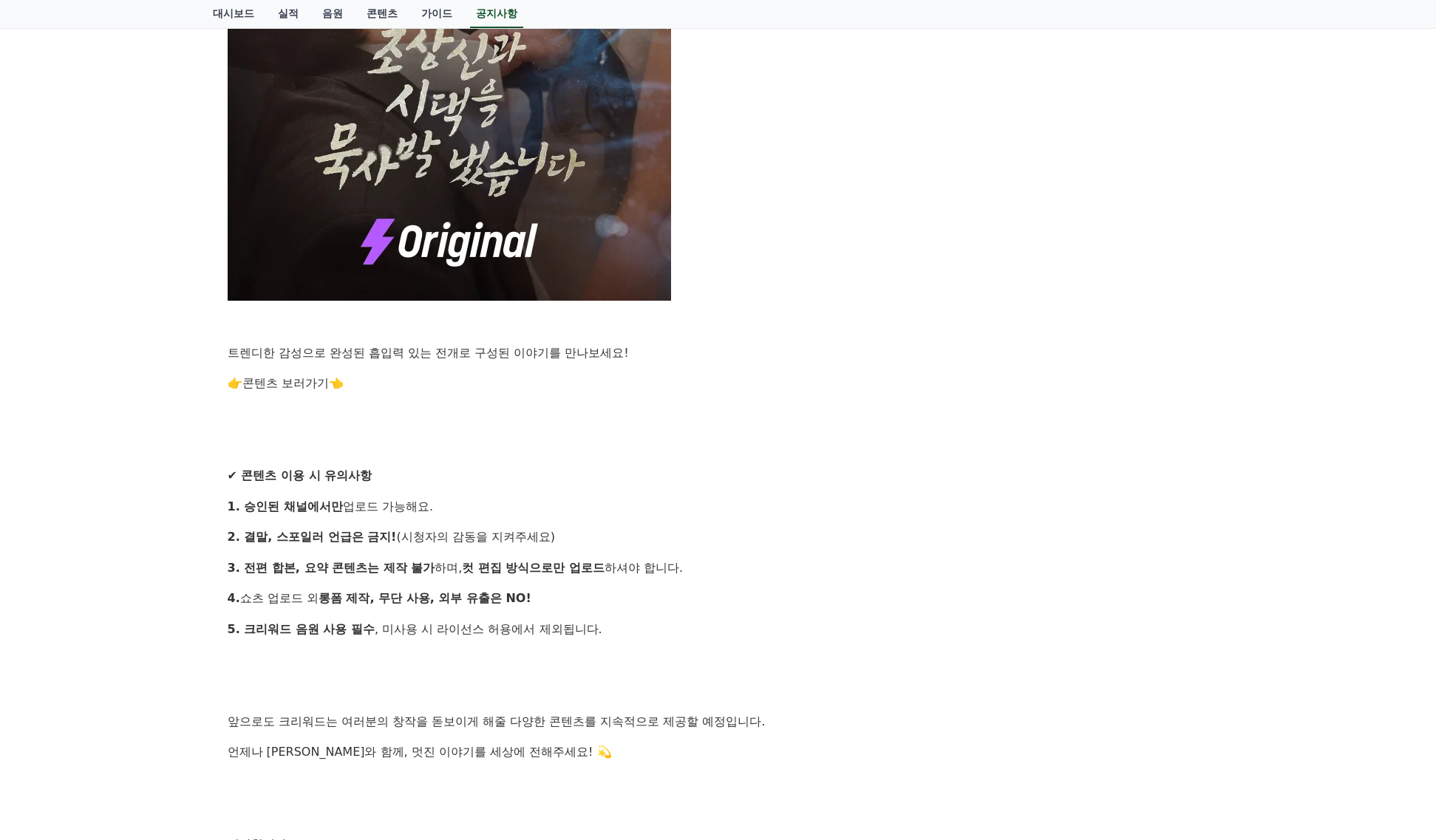
scroll to position [960, 0]
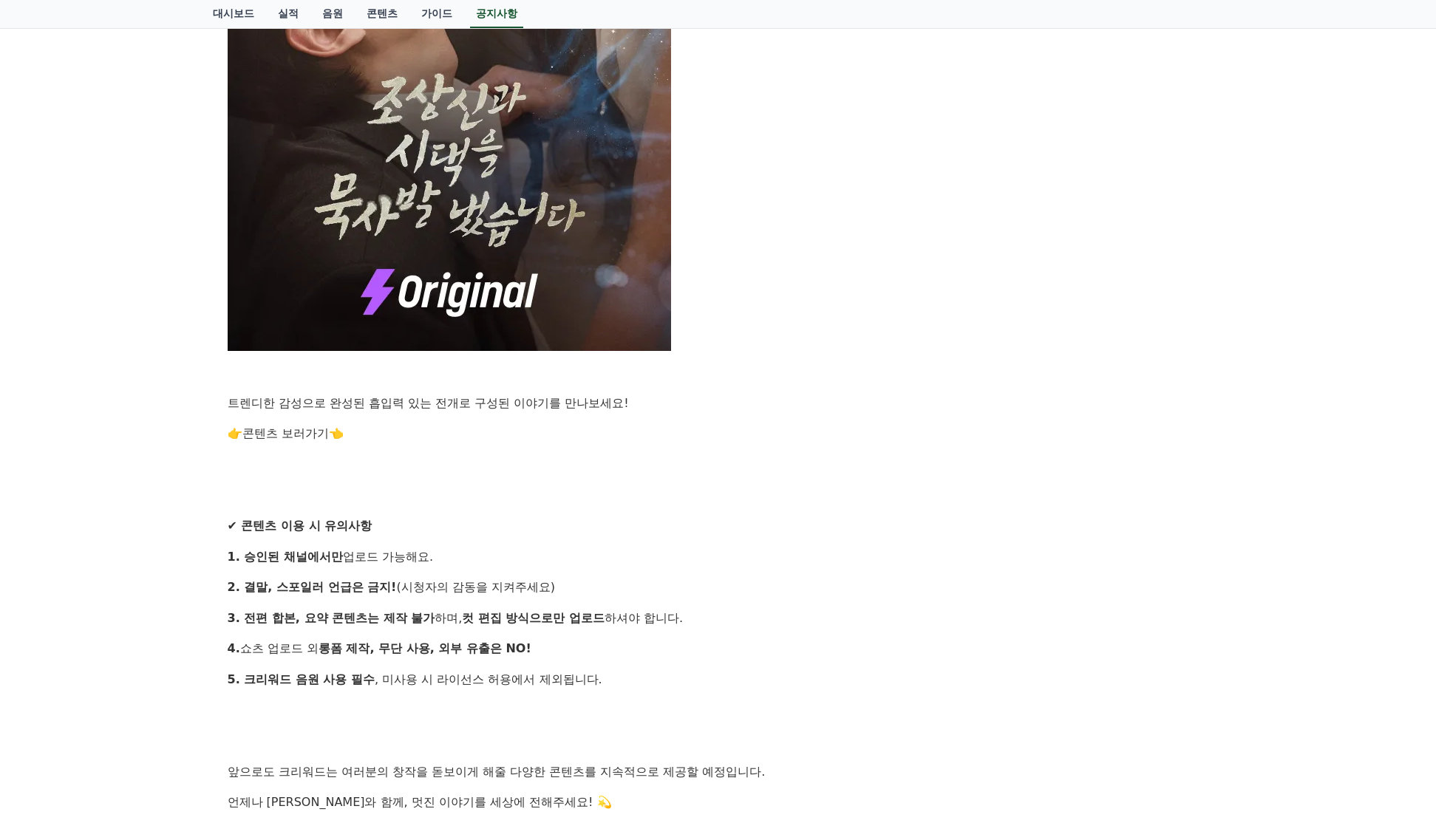
click at [304, 430] on link "콘텐츠 보러가기" at bounding box center [285, 433] width 87 height 14
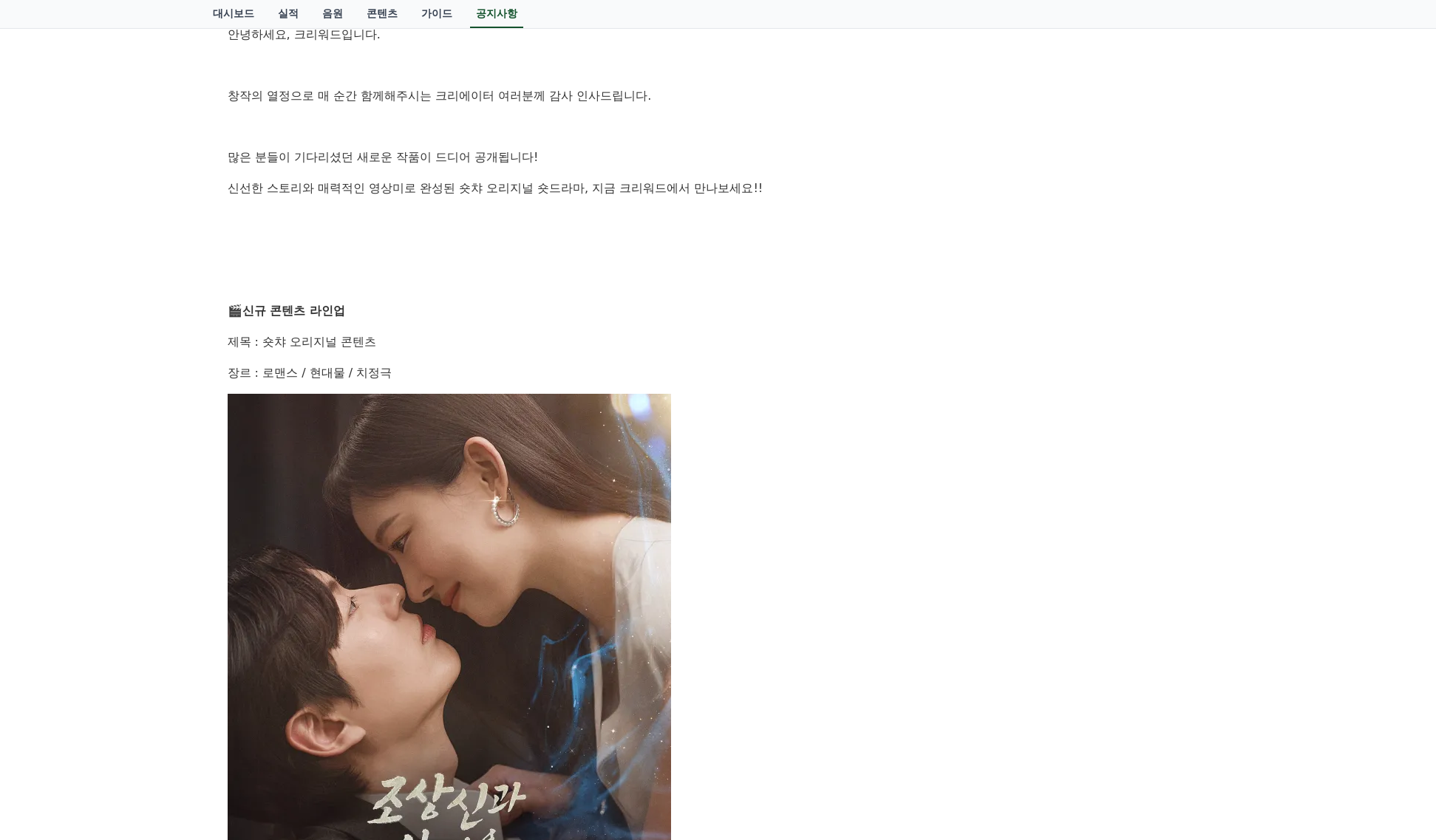
scroll to position [222, 0]
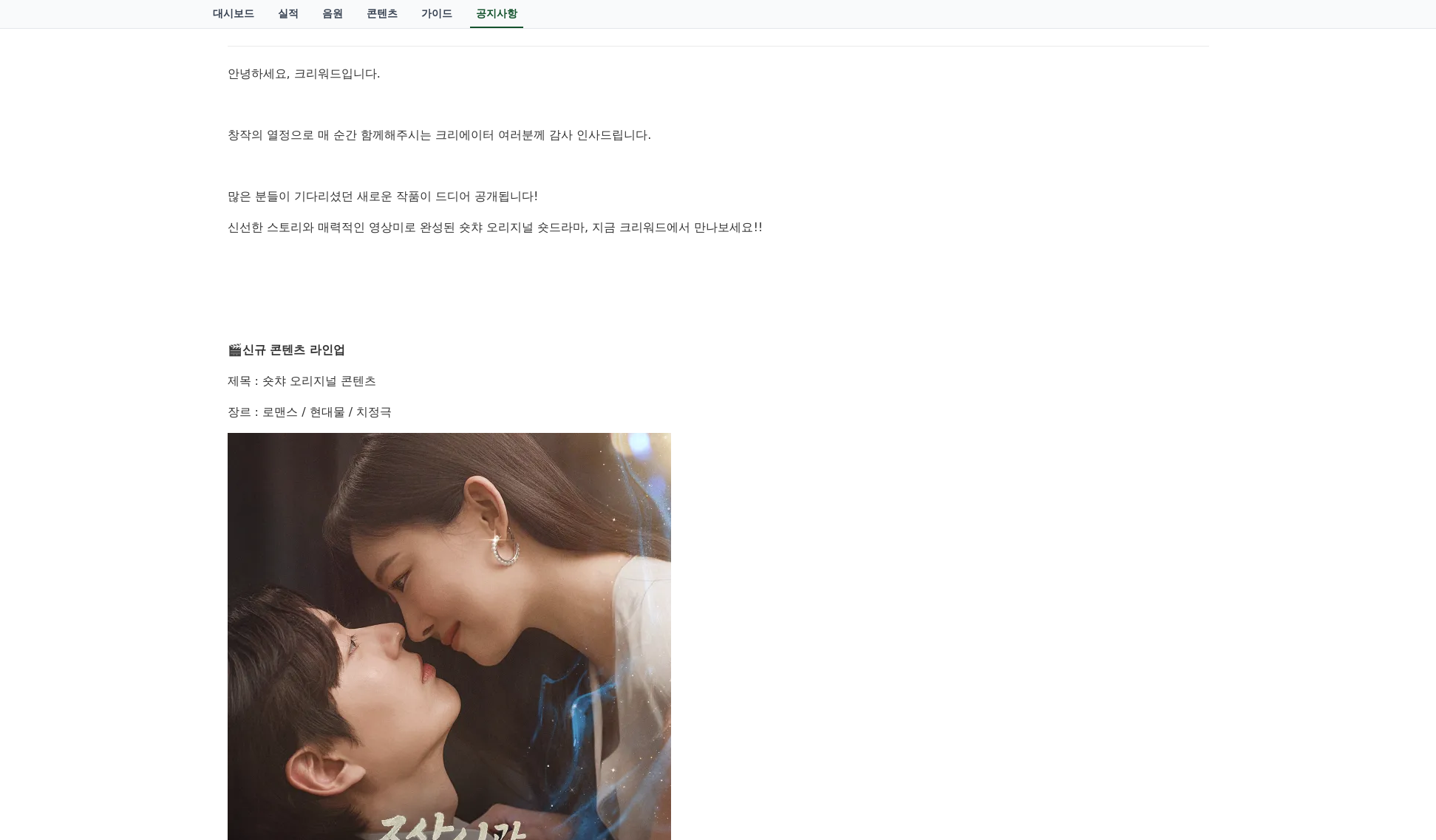
click at [1154, 157] on p at bounding box center [718, 167] width 982 height 19
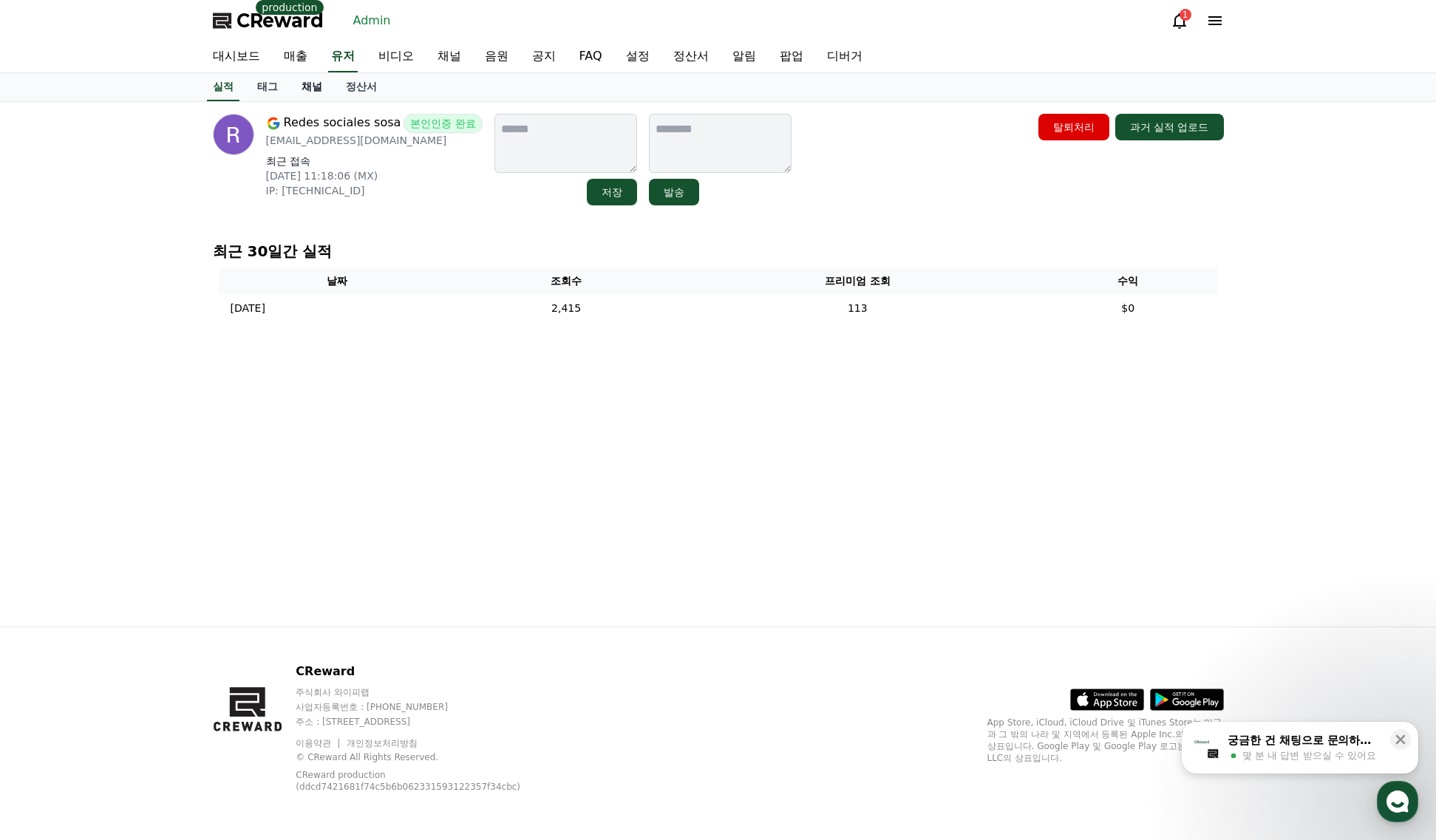
click at [315, 84] on link "채널" at bounding box center [311, 87] width 45 height 28
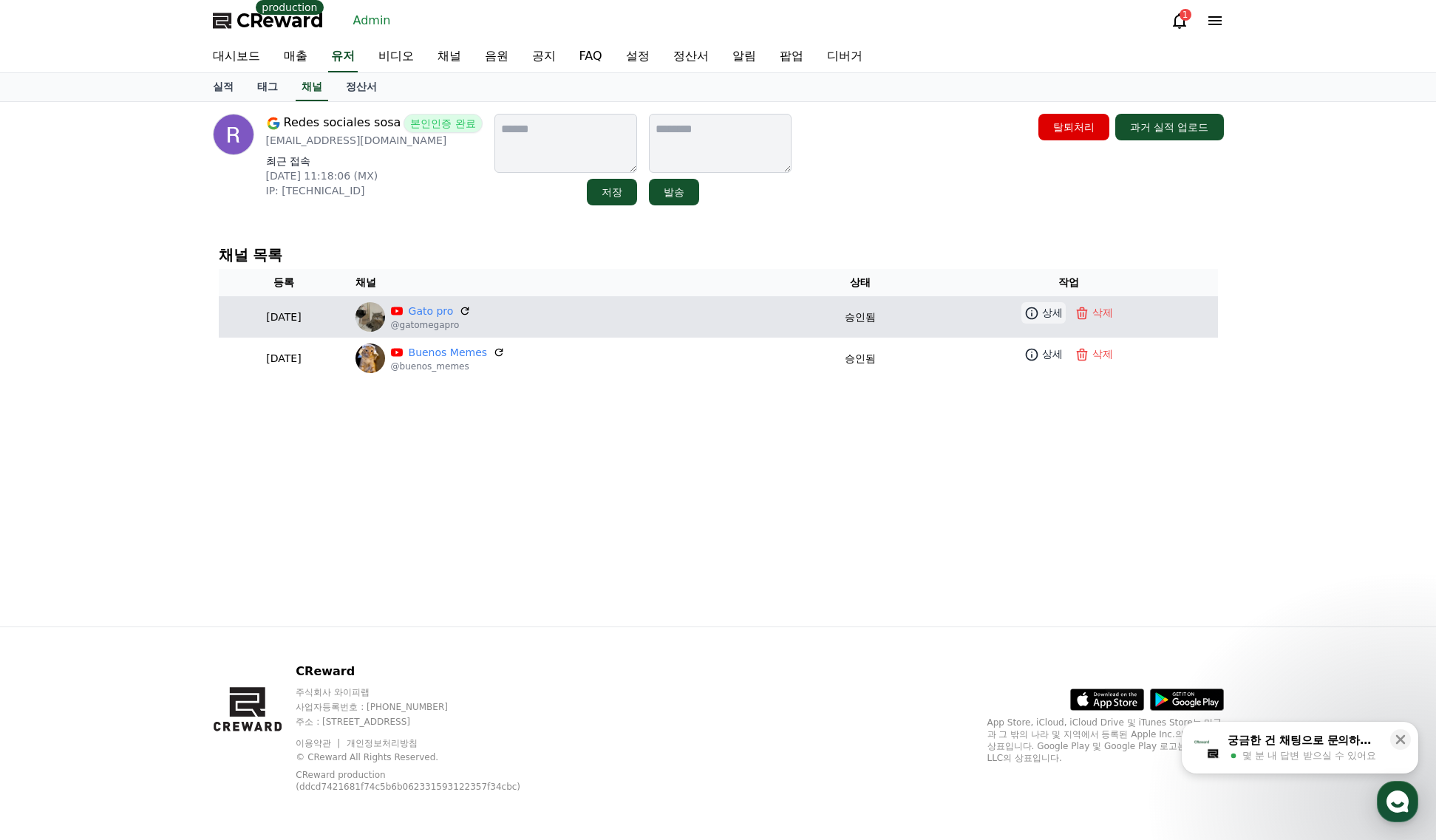
click at [1039, 312] on icon at bounding box center [1032, 313] width 15 height 15
click at [454, 317] on link "Gato pro" at bounding box center [431, 311] width 45 height 16
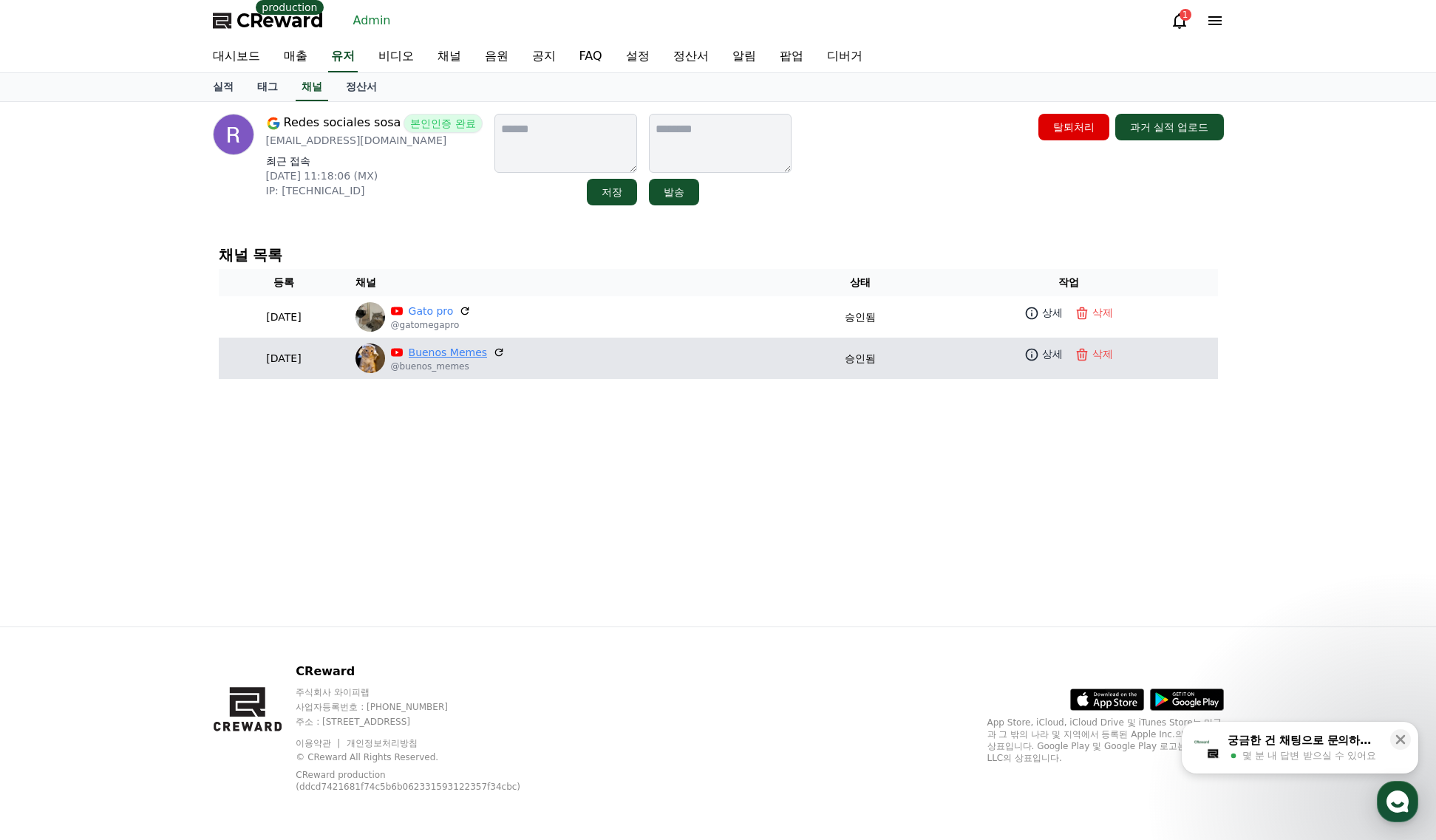
click at [488, 352] on link "Buenos Memes" at bounding box center [448, 352] width 79 height 16
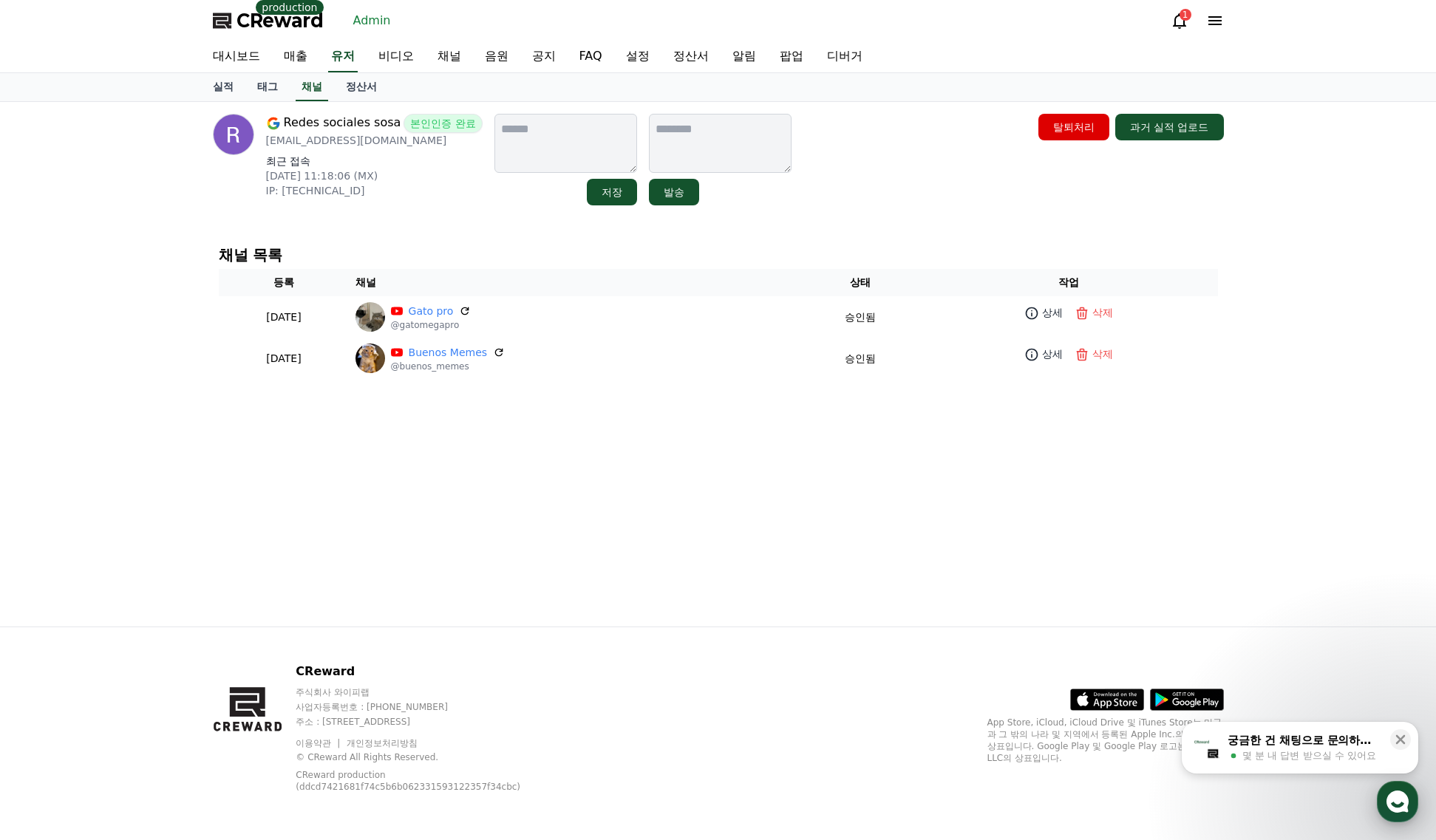
click at [1410, 805] on icon "button" at bounding box center [1397, 801] width 26 height 26
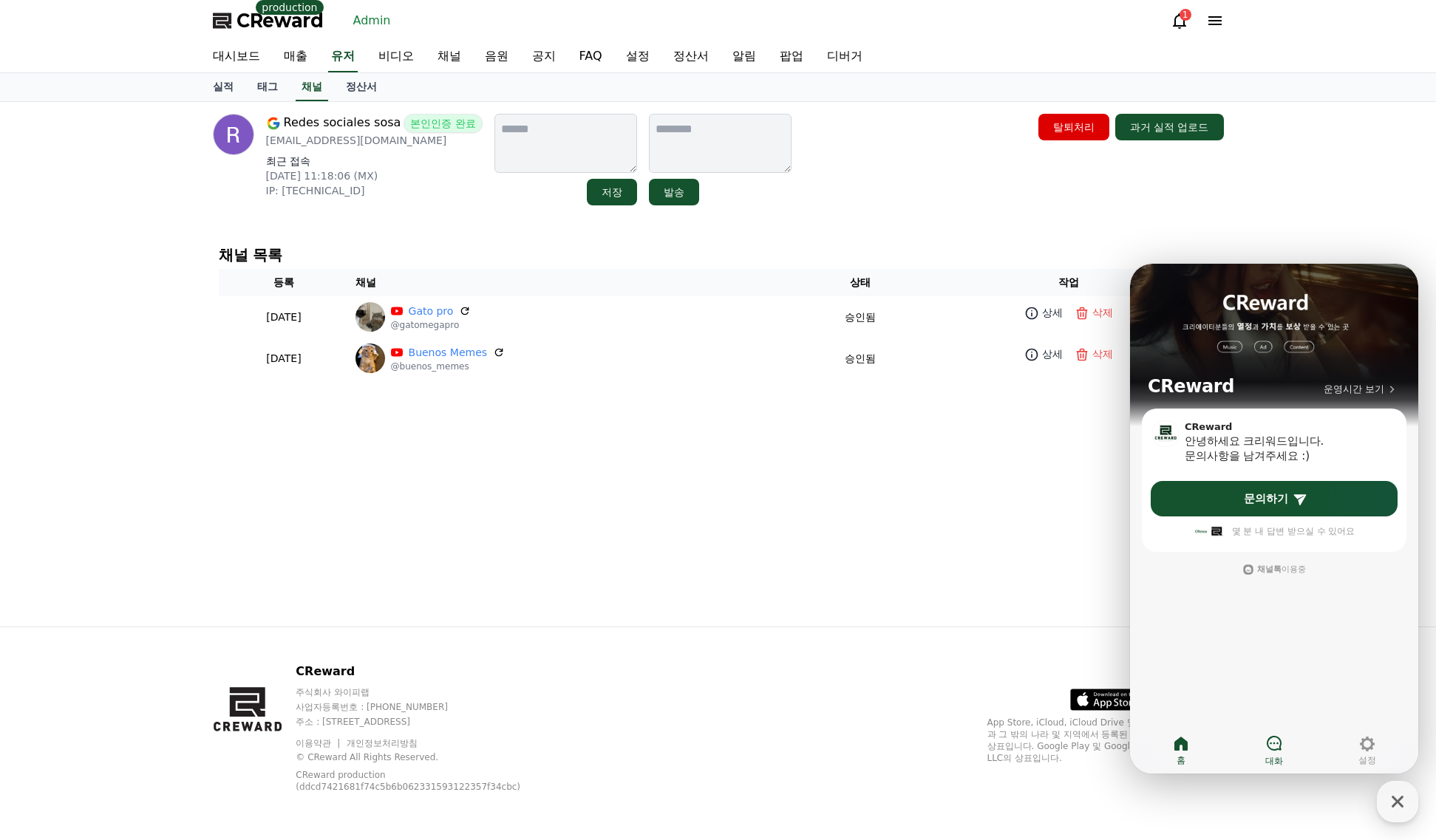
click at [1273, 748] on icon at bounding box center [1274, 743] width 18 height 18
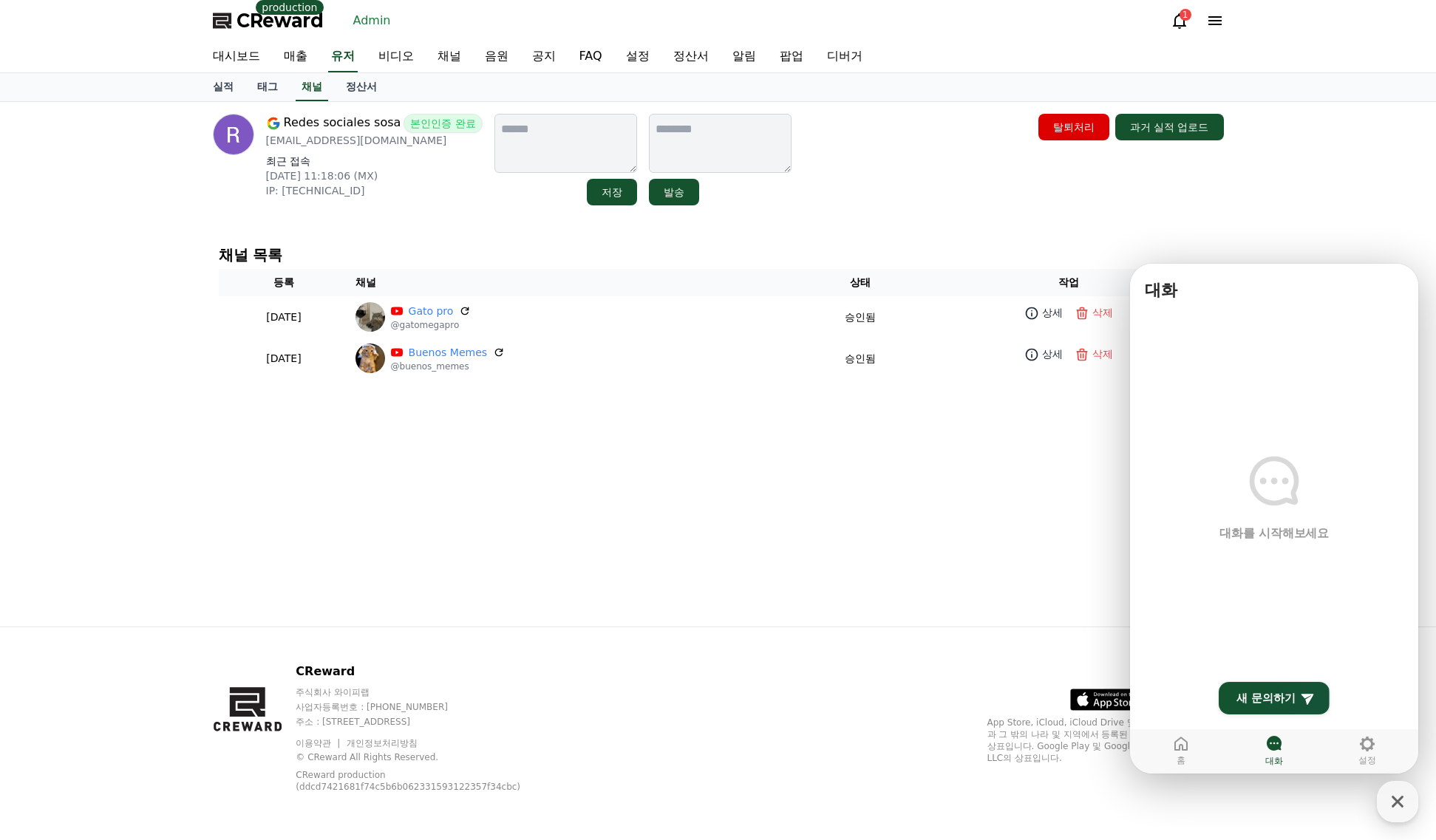
click at [1271, 566] on main "대화를 시작해보세요" at bounding box center [1274, 540] width 289 height 466
click at [978, 556] on div "Redes sociales sosa 본인인증 완료 sosaredessociales@gmail.com 최근 접속 2025-08-21 11:18:…" at bounding box center [718, 364] width 1035 height 524
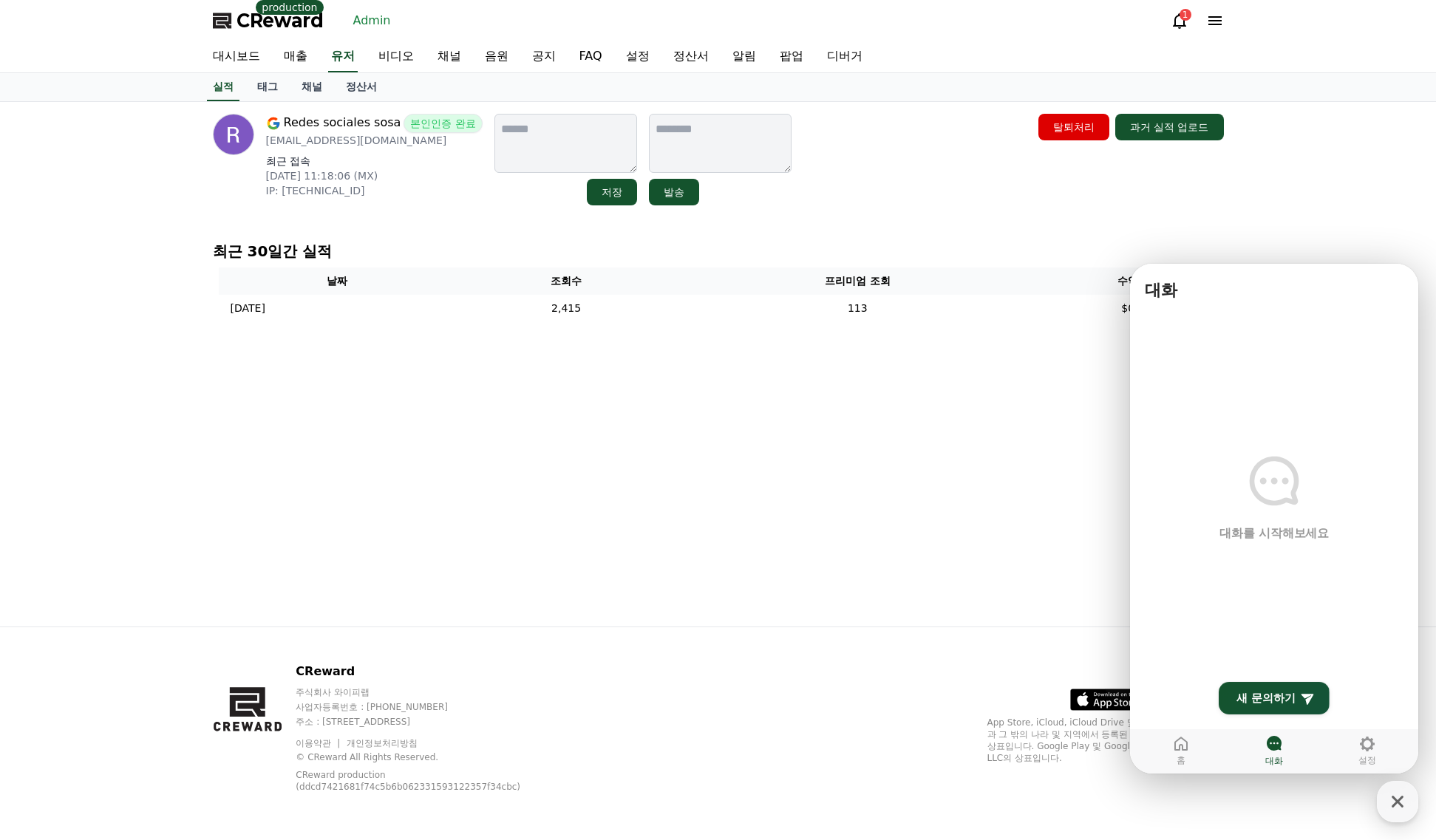
drag, startPoint x: 1073, startPoint y: 365, endPoint x: 1068, endPoint y: 358, distance: 8.6
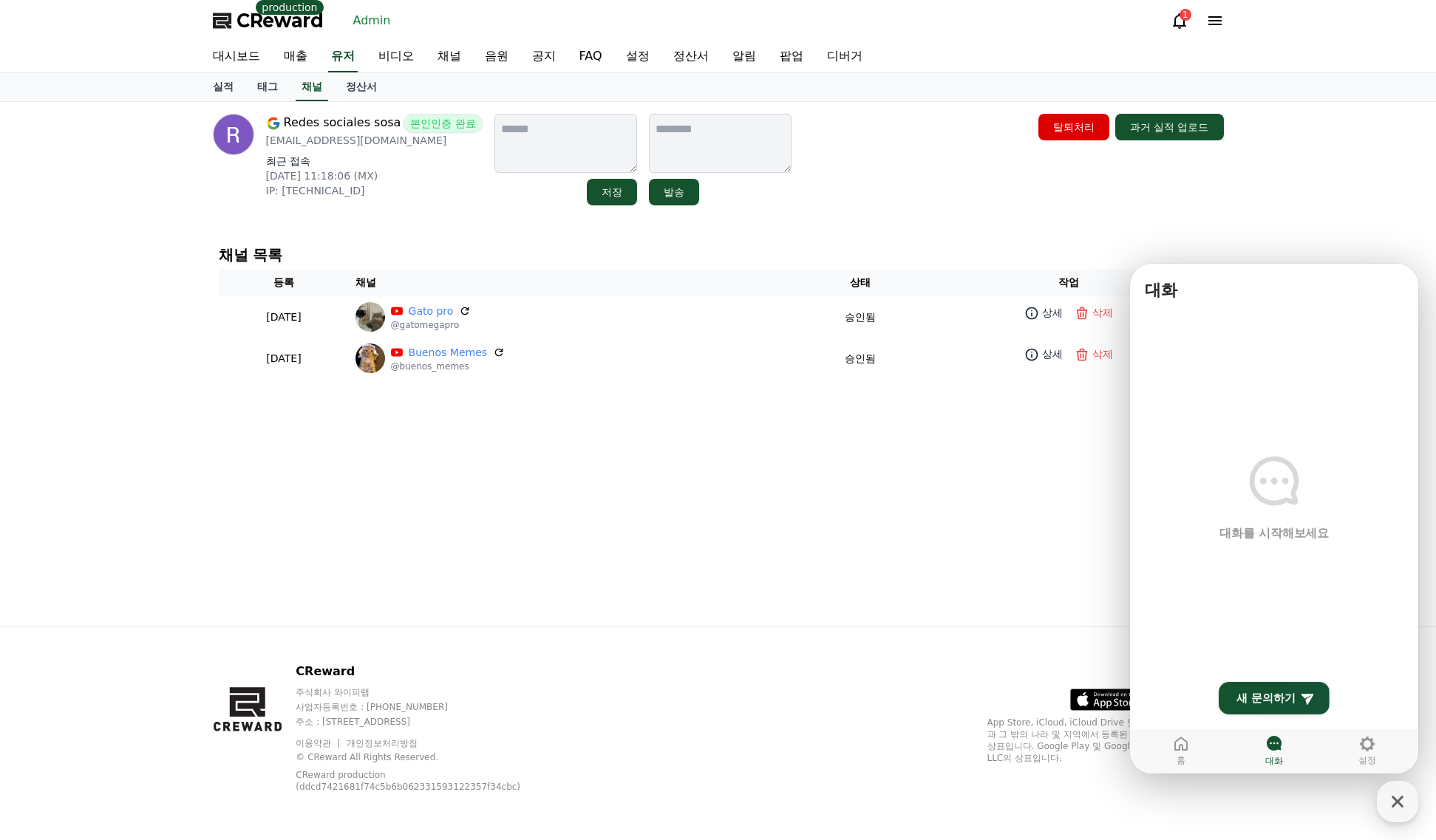
click at [1315, 202] on div "Redes sociales sosa 본인인증 완료 sosaredessociales@gmail.com 최근 접속 2025-08-21 11:18:…" at bounding box center [718, 364] width 1436 height 524
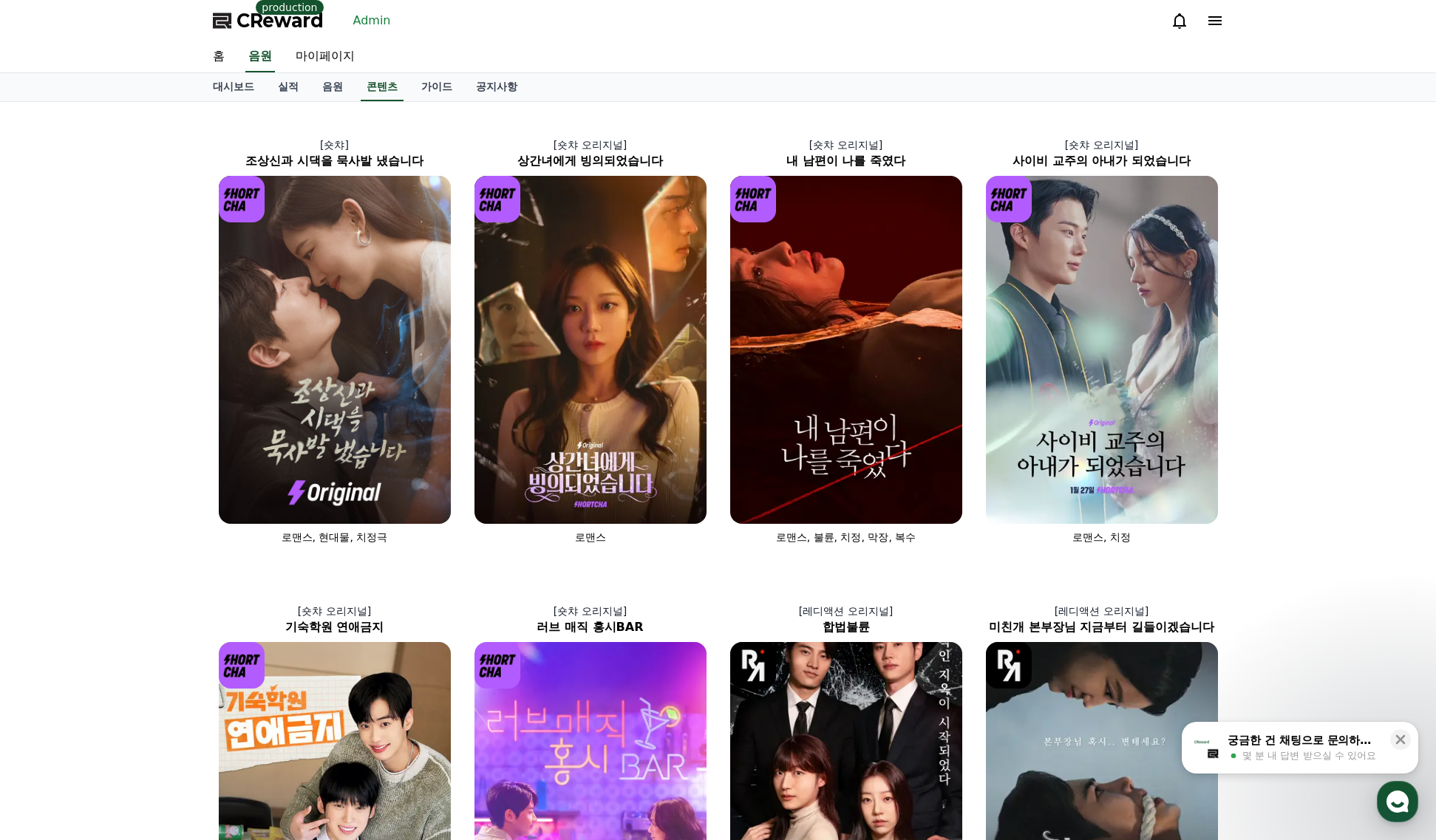
click at [368, 23] on link "Admin" at bounding box center [372, 20] width 49 height 24
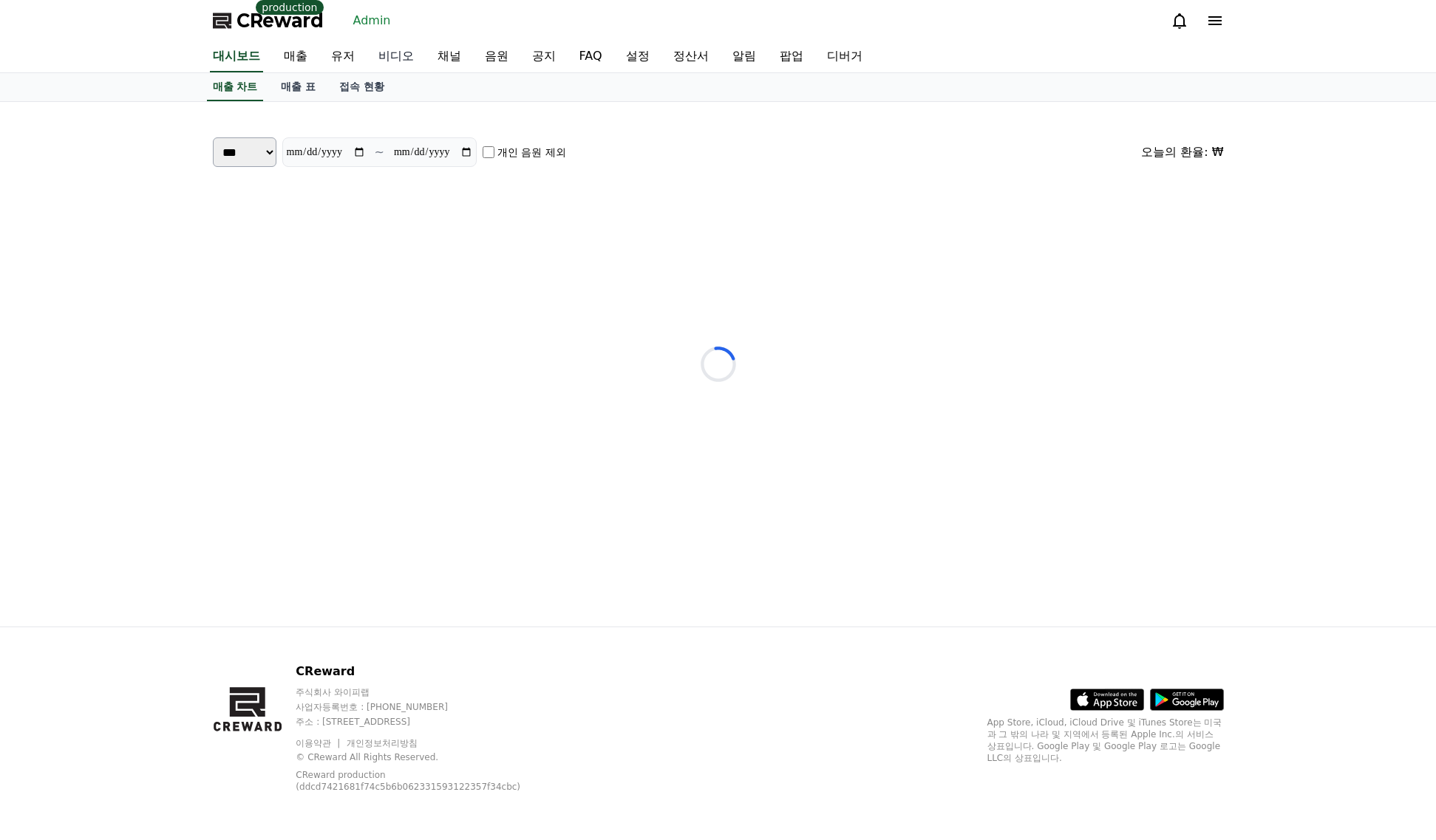
drag, startPoint x: 344, startPoint y: 60, endPoint x: 423, endPoint y: 69, distance: 79.5
click at [344, 59] on link "유저" at bounding box center [343, 56] width 47 height 31
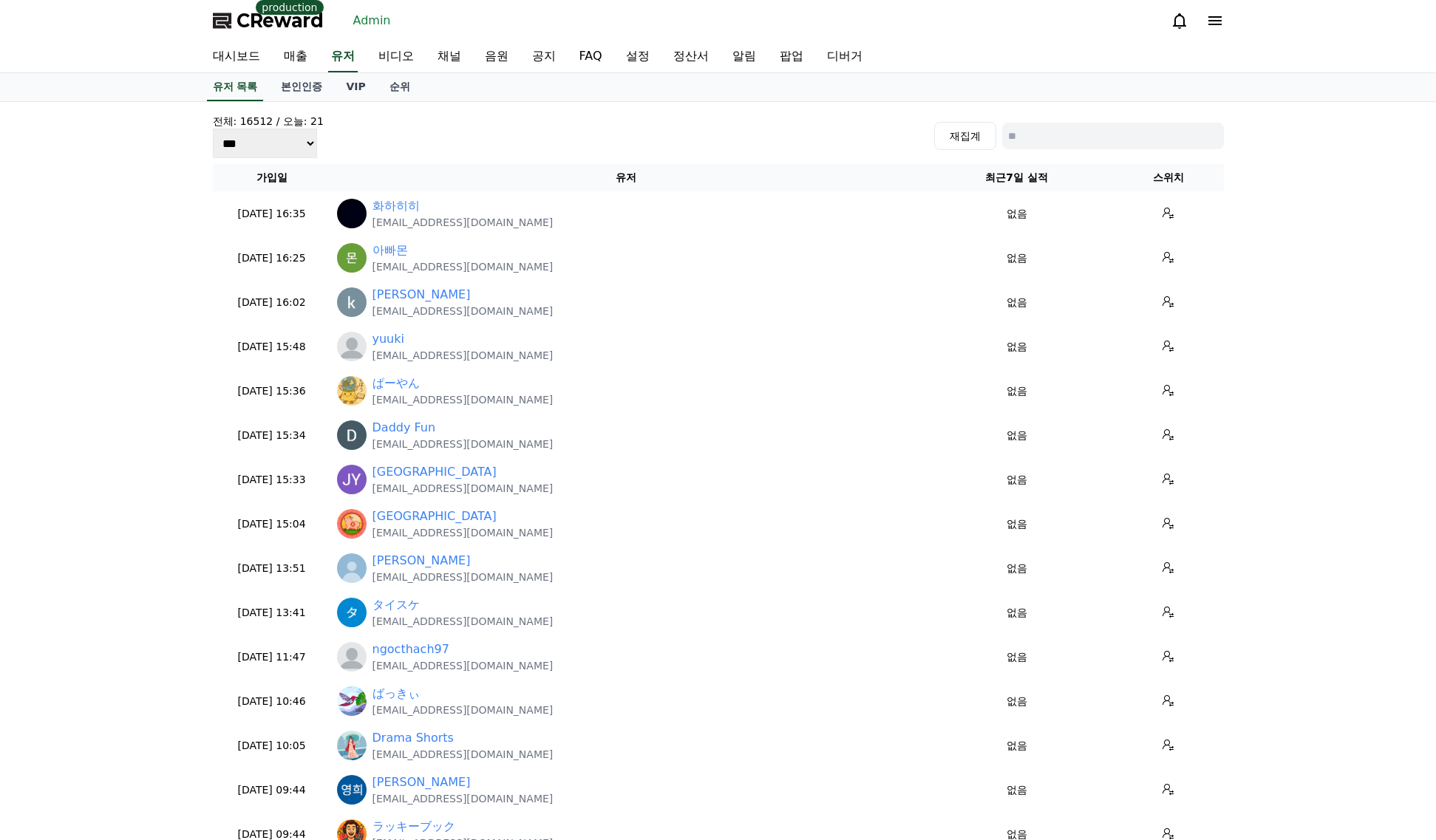
click at [1106, 133] on input at bounding box center [1112, 136] width 222 height 26
type input "***"
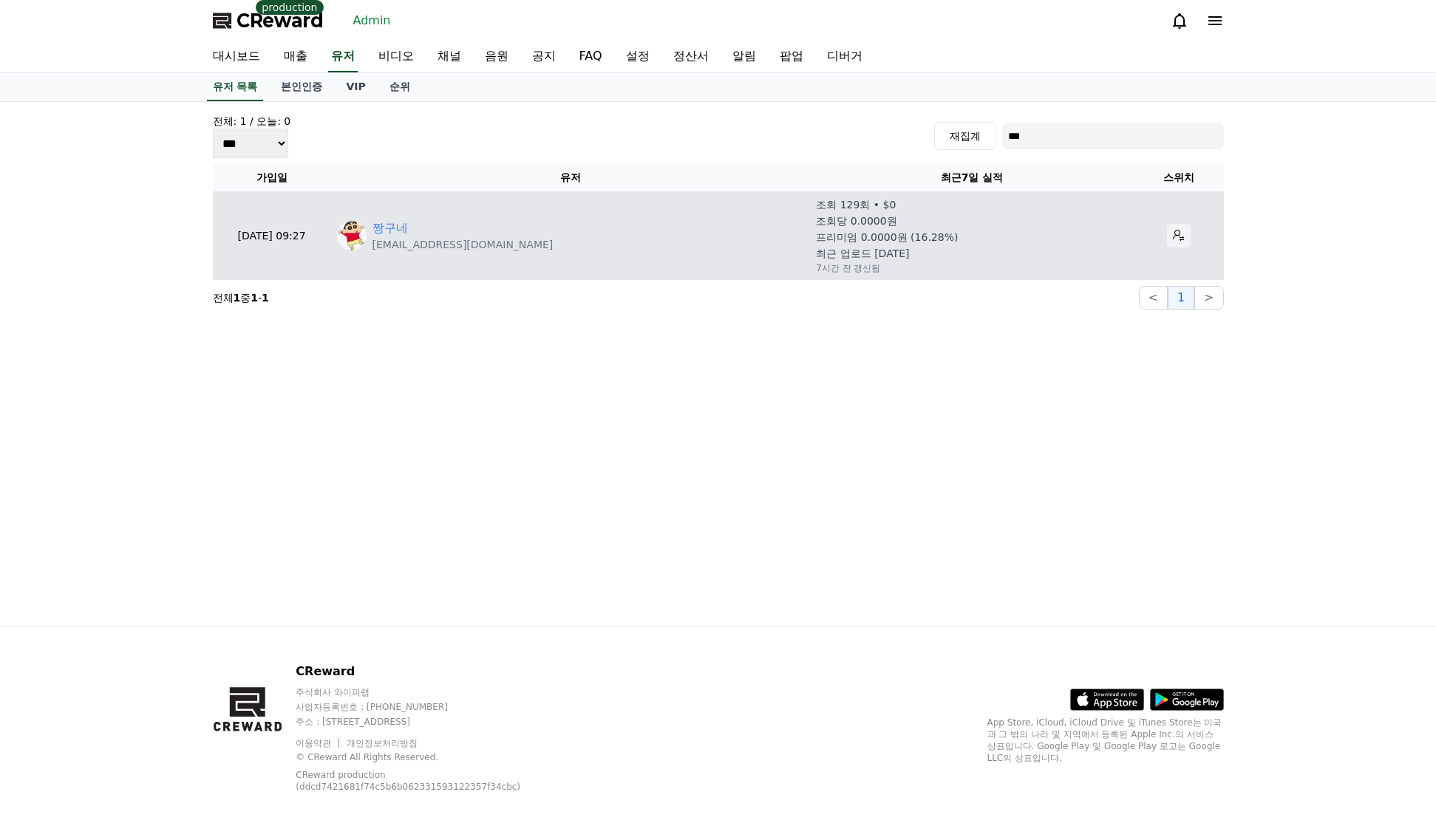
click at [1173, 240] on icon at bounding box center [1178, 235] width 11 height 11
